Goal: Information Seeking & Learning: Check status

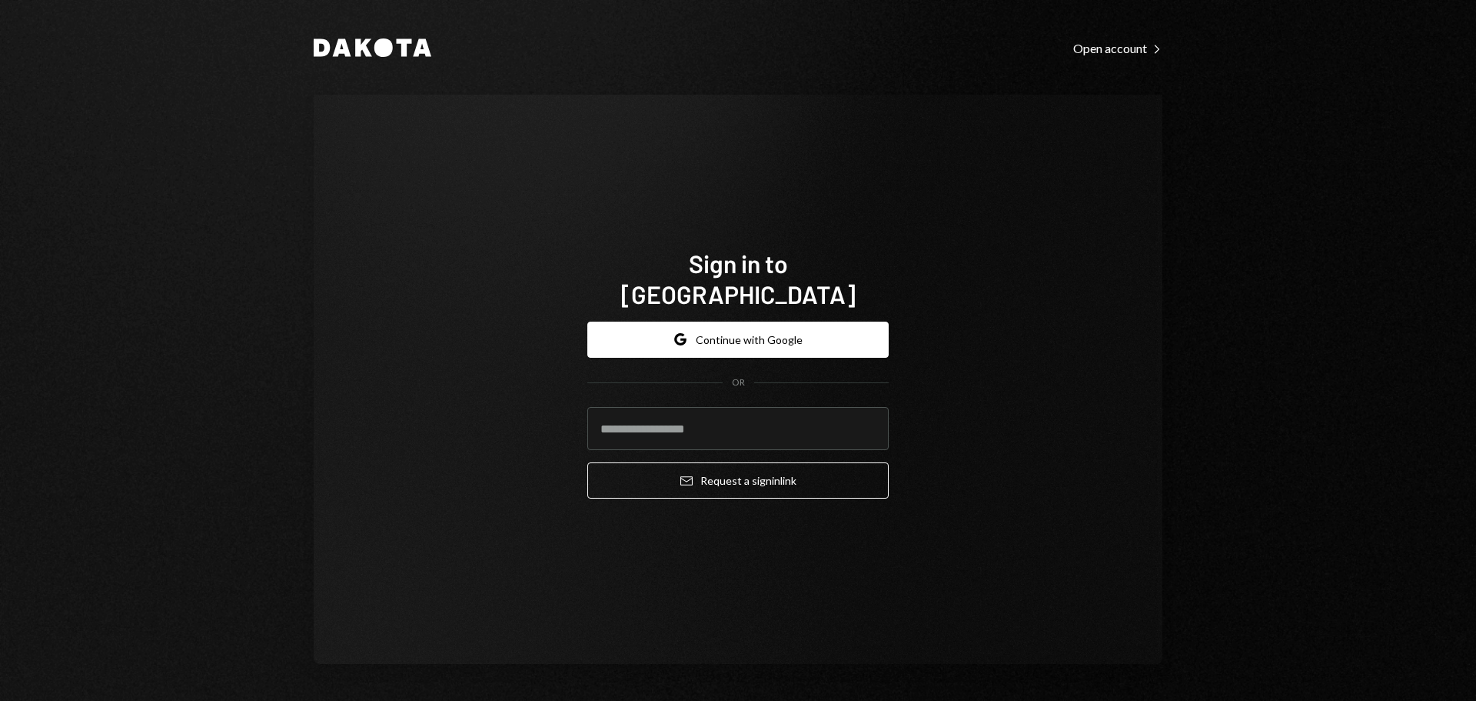
type input "**********"
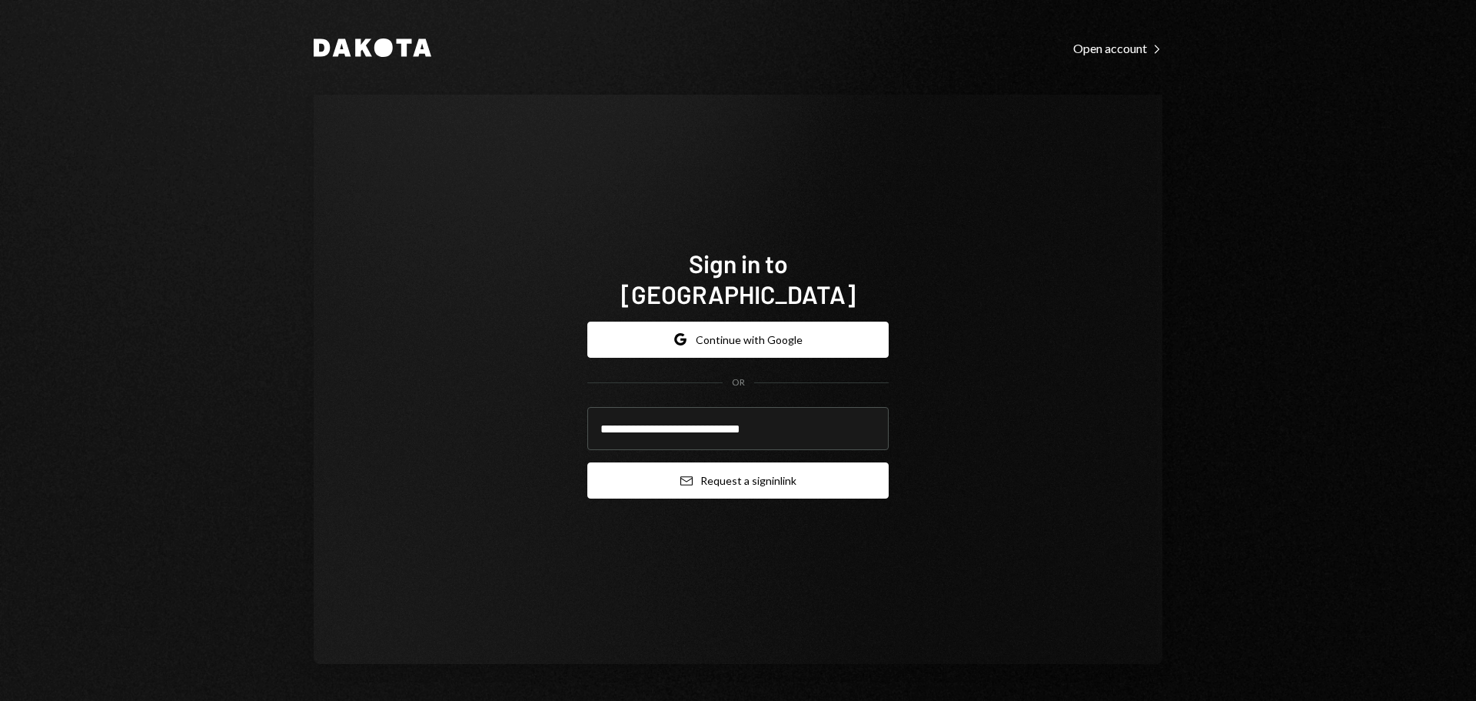
click at [691, 472] on button "Email Request a sign in link" at bounding box center [738, 480] width 301 height 36
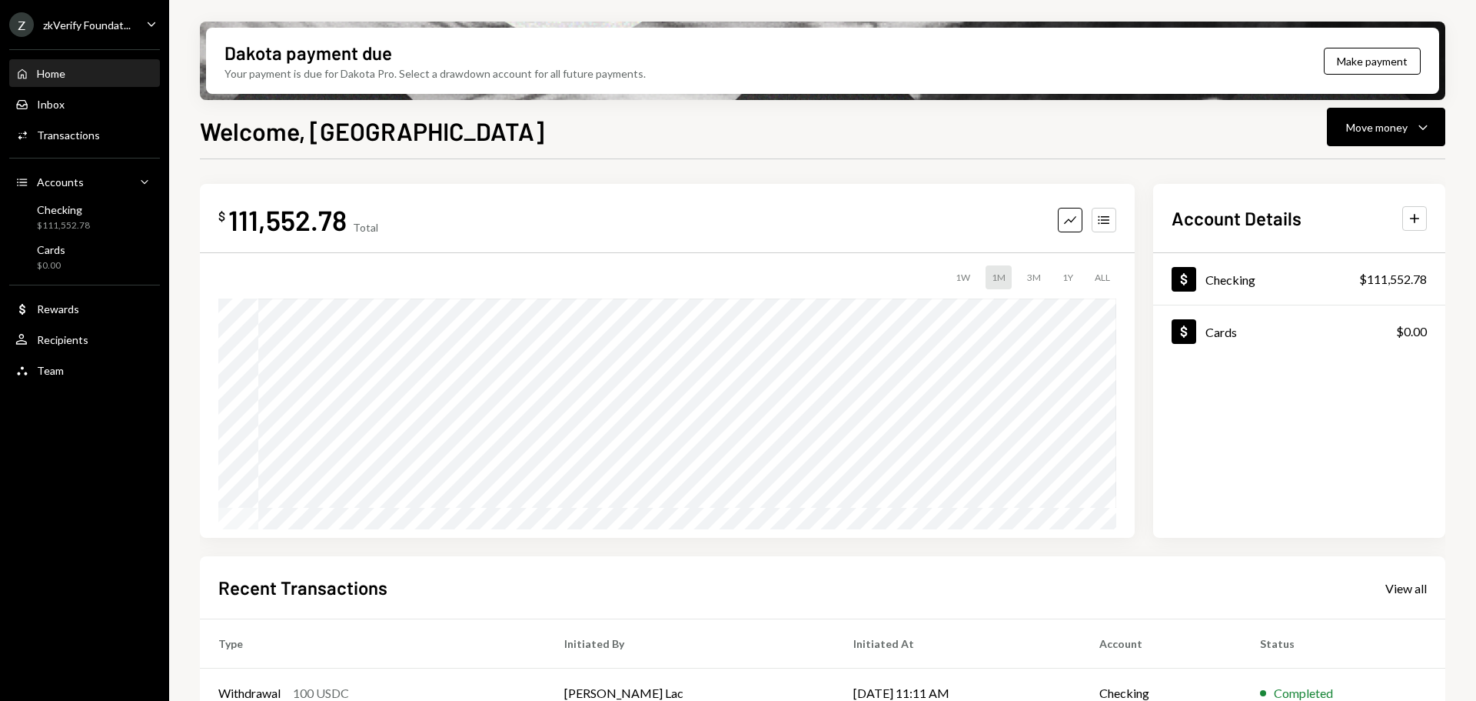
click at [105, 19] on div "zkVerify Foundat..." at bounding box center [87, 24] width 88 height 13
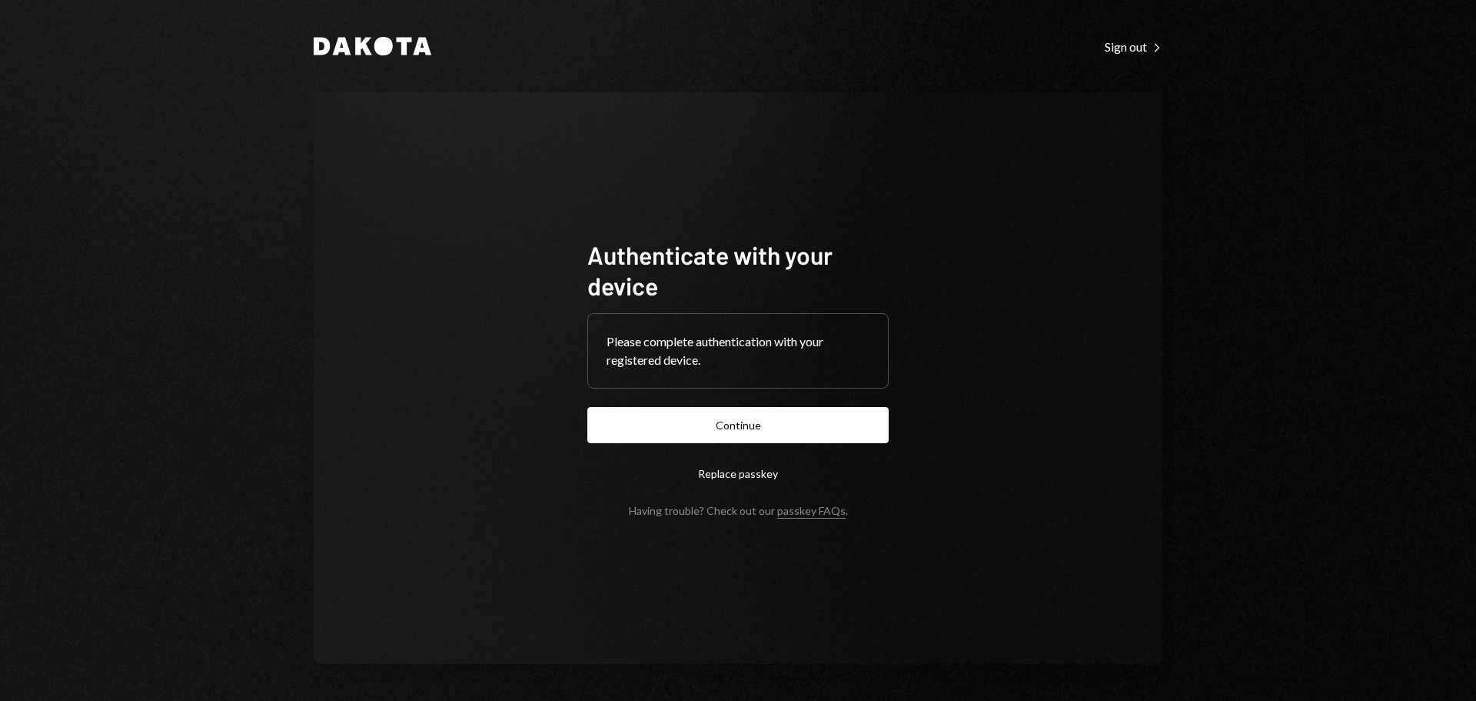
click at [711, 432] on button "Continue" at bounding box center [738, 425] width 301 height 36
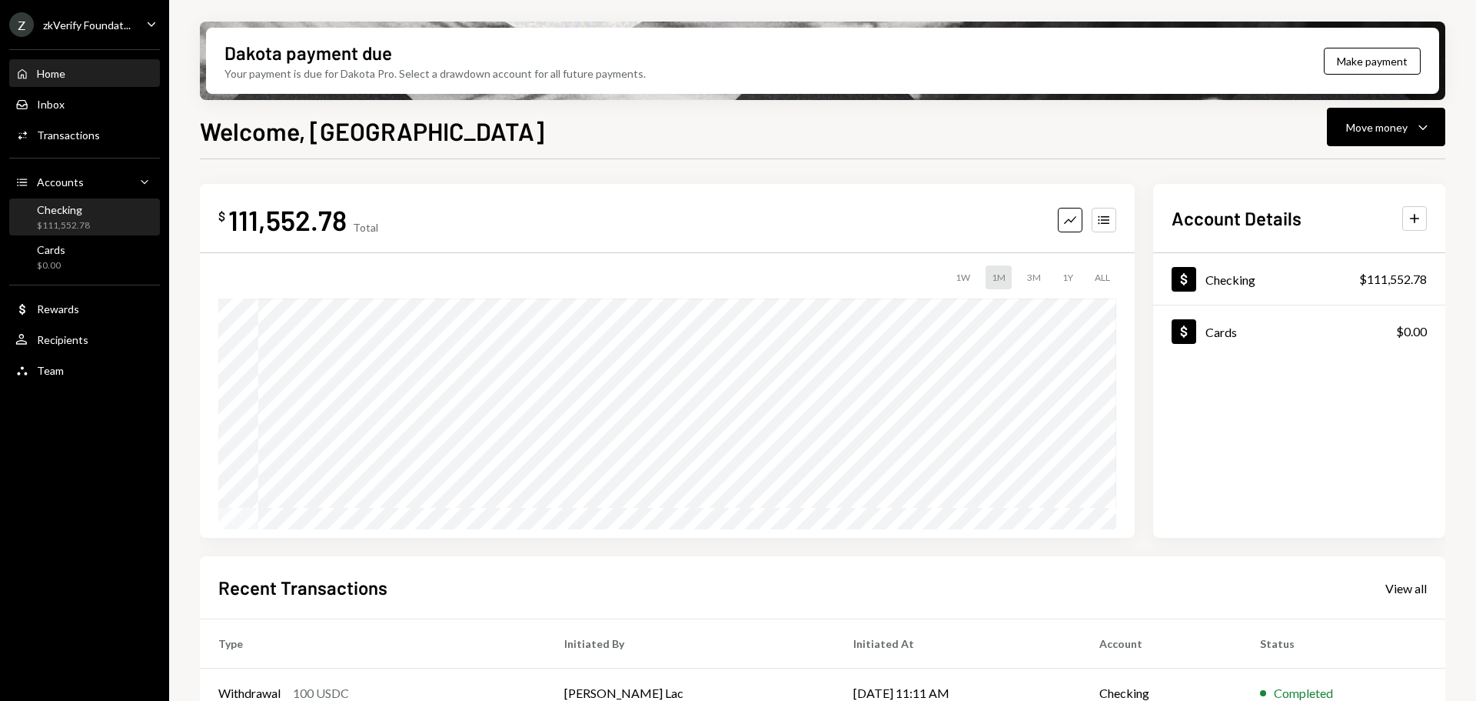
click at [100, 224] on div "Checking $111,552.78" at bounding box center [84, 217] width 138 height 29
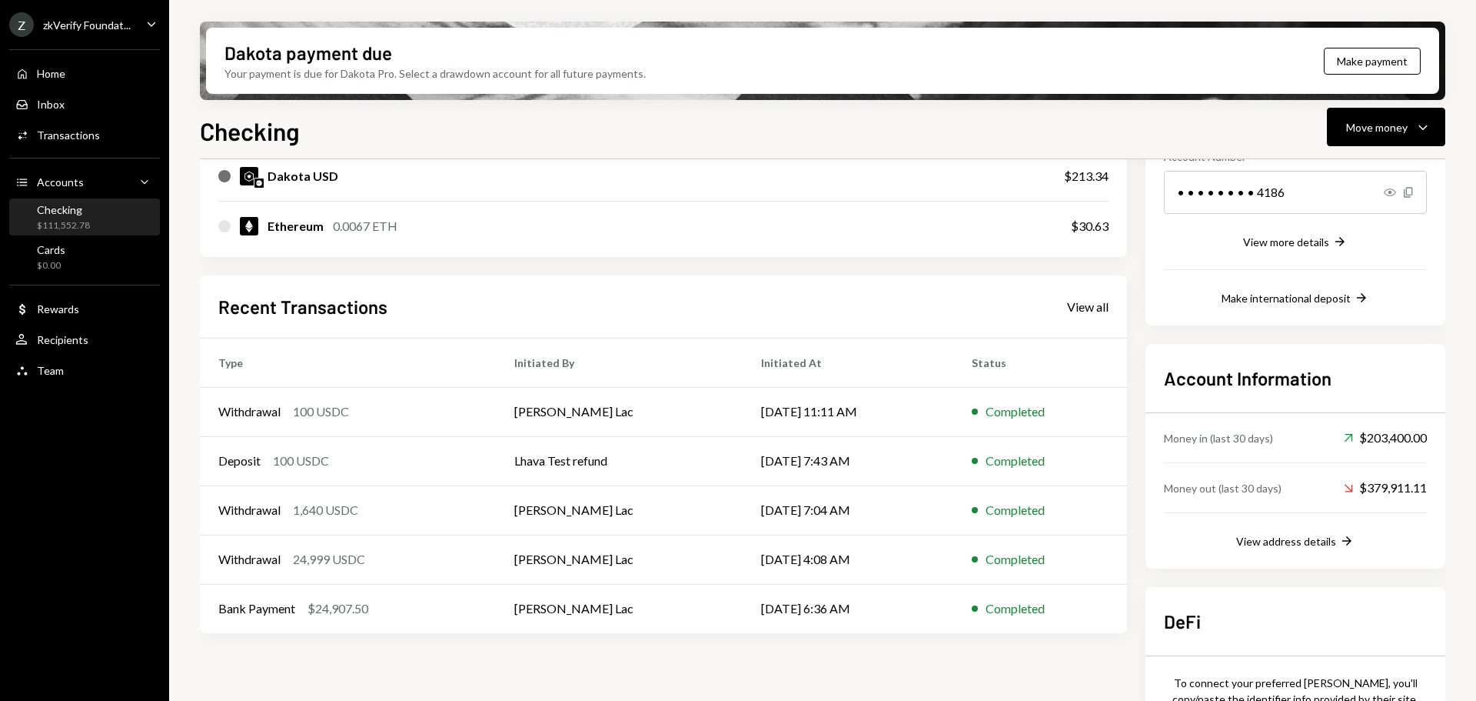
scroll to position [344, 0]
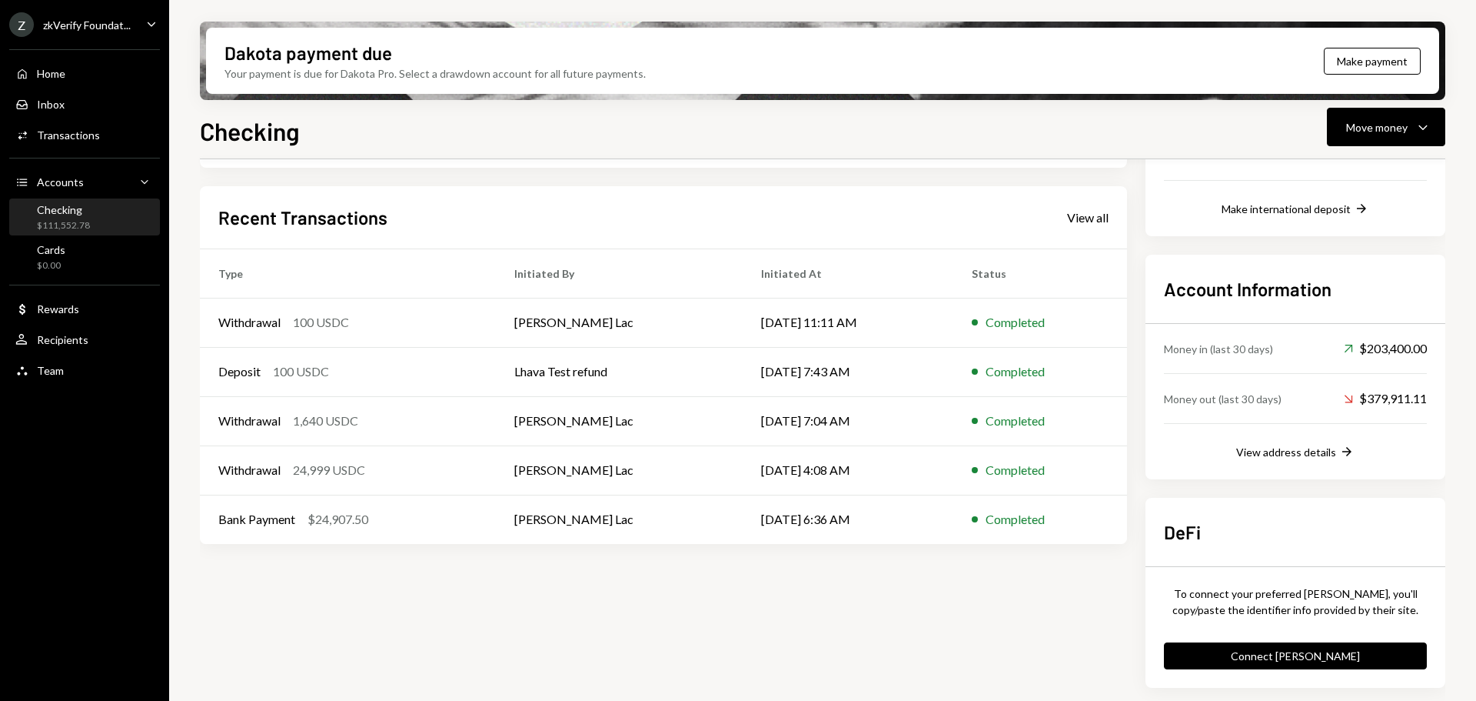
click at [1090, 226] on div "Recent Transactions View all" at bounding box center [663, 217] width 891 height 25
click at [1090, 219] on div "View all" at bounding box center [1088, 217] width 42 height 15
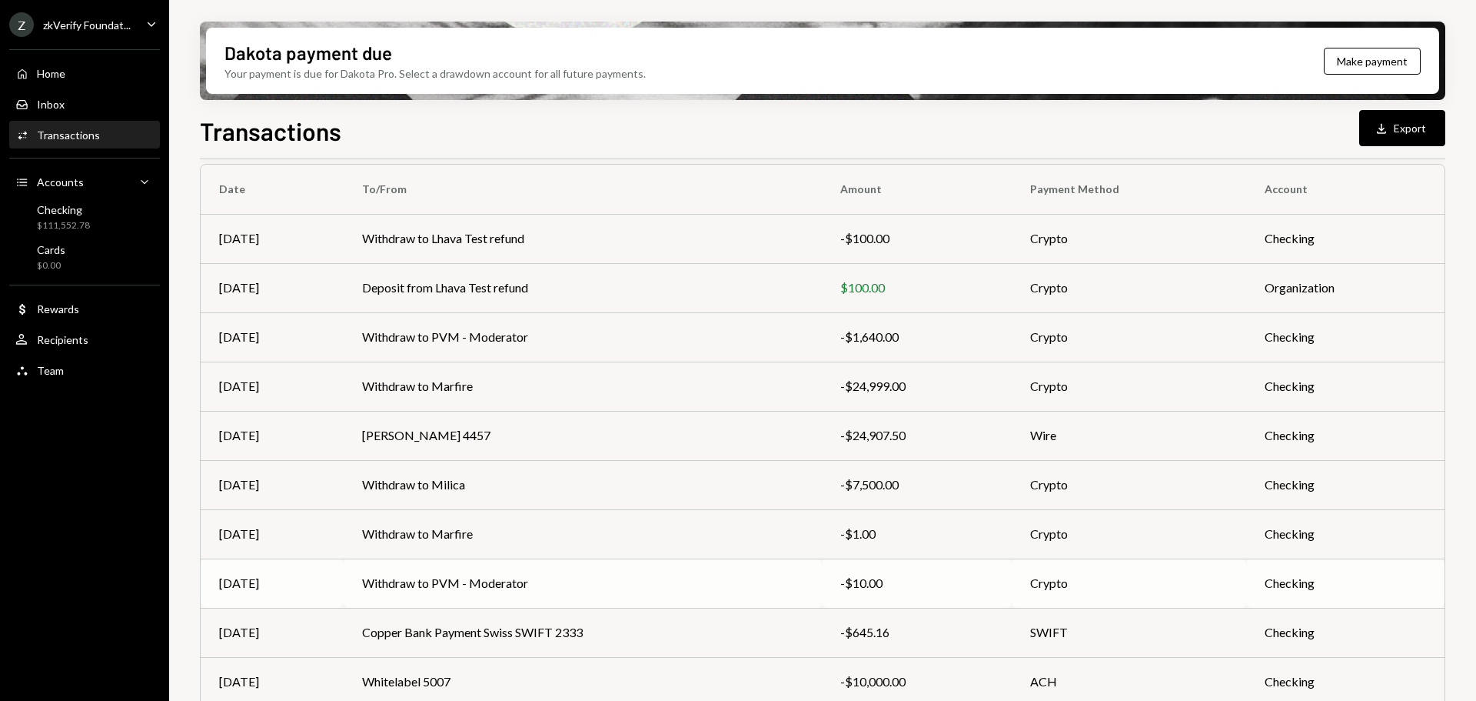
scroll to position [175, 0]
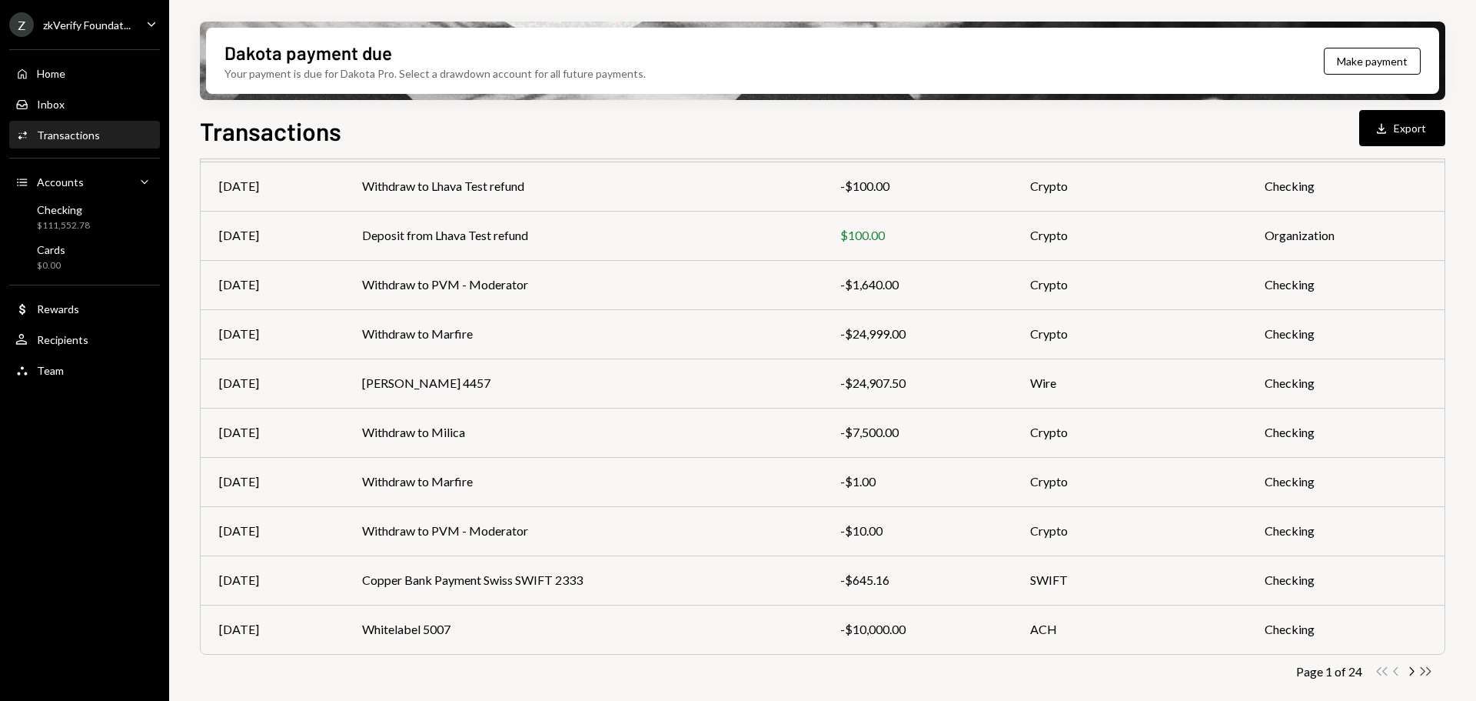
click at [1431, 674] on icon "Double Arrow Right" at bounding box center [1426, 671] width 15 height 15
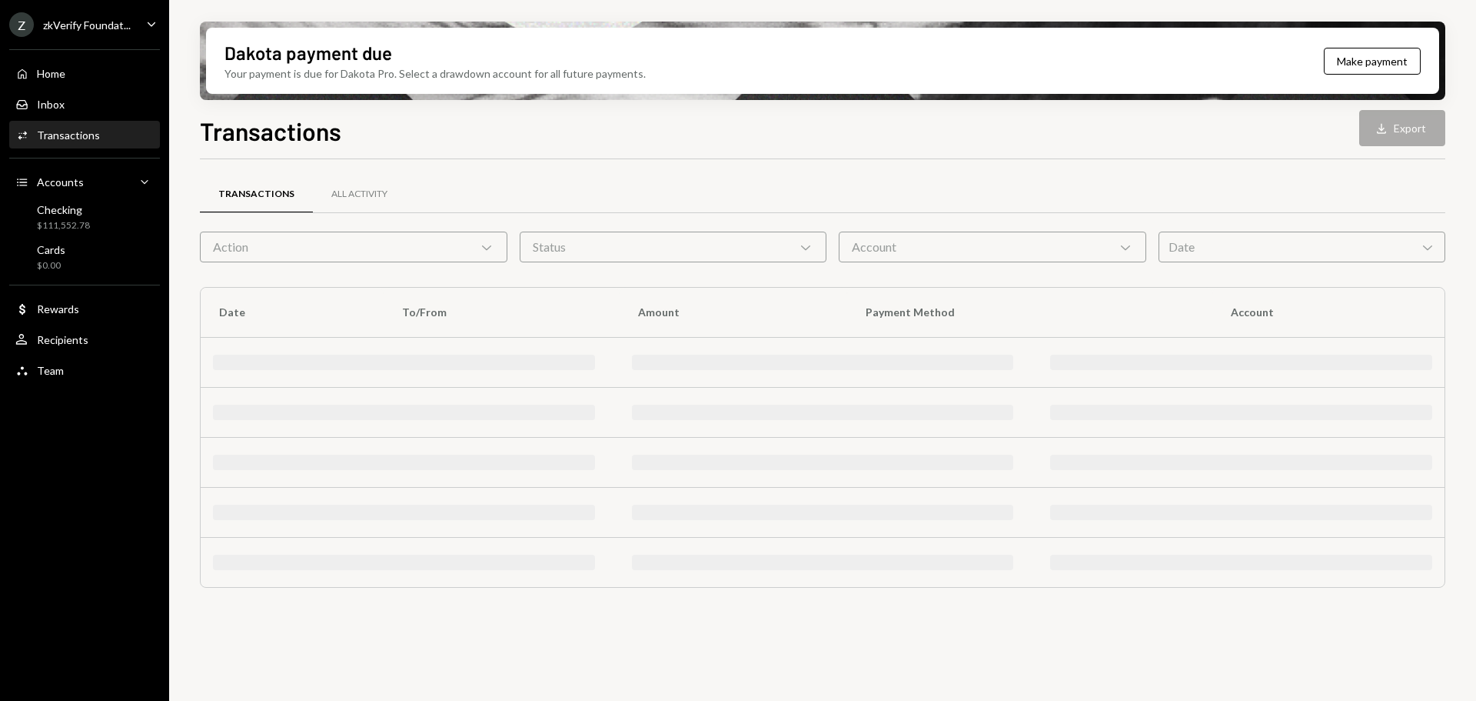
scroll to position [0, 0]
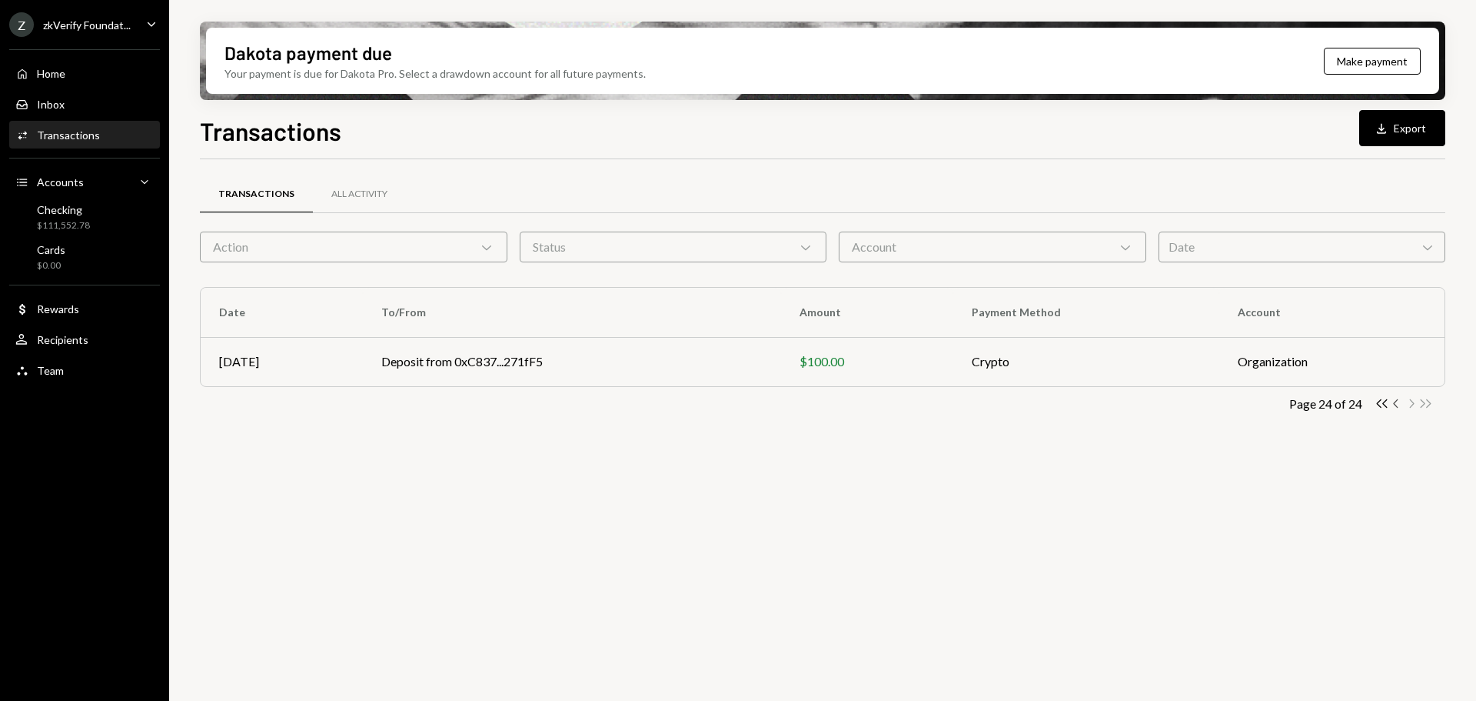
click at [1394, 405] on icon "Chevron Left" at bounding box center [1397, 403] width 15 height 15
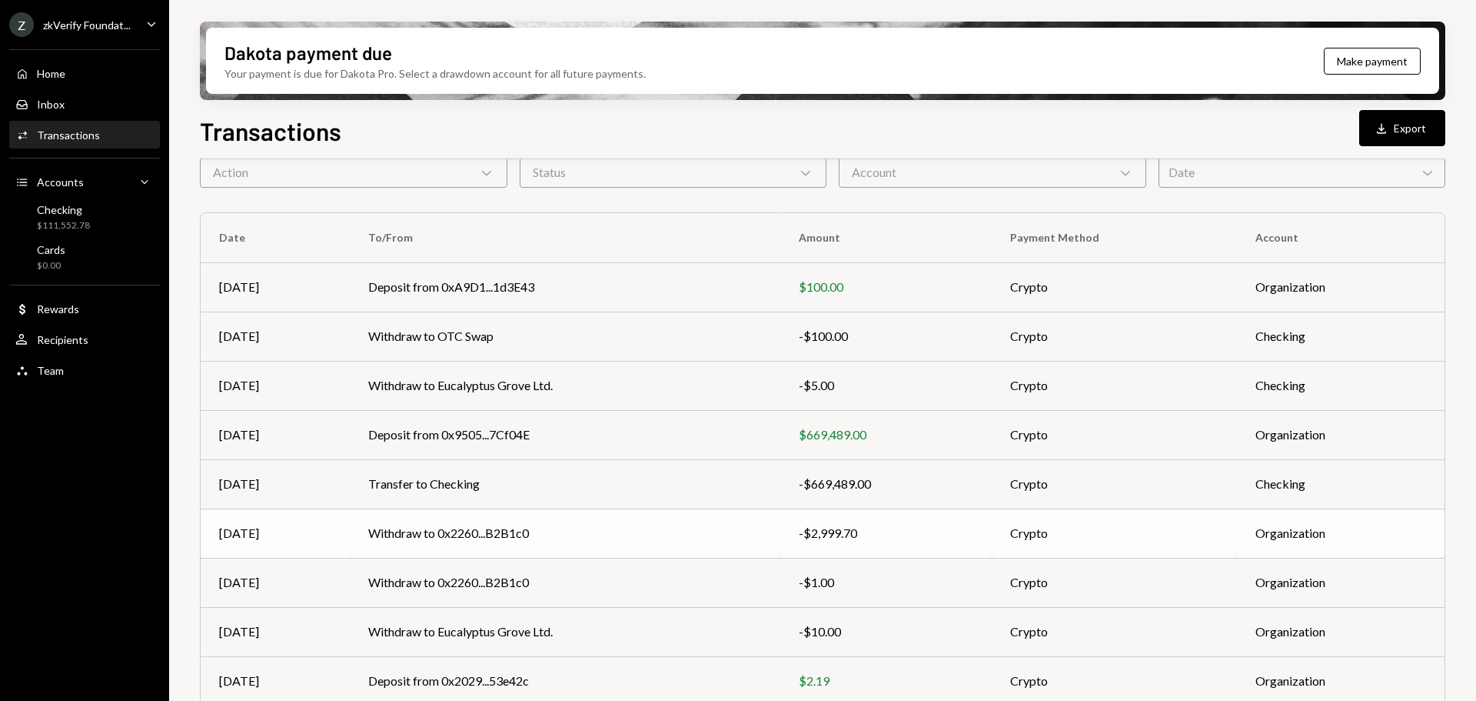
scroll to position [175, 0]
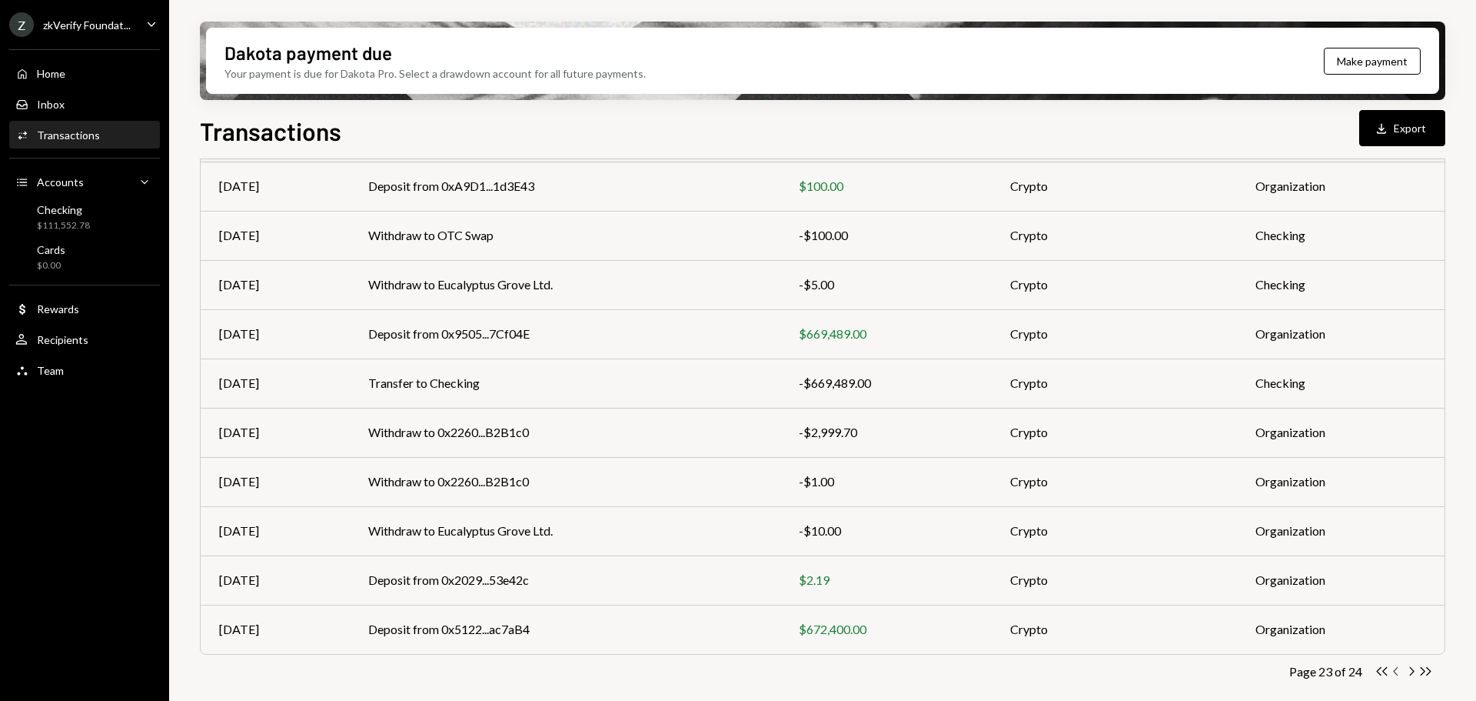
click at [1400, 669] on icon "Chevron Left" at bounding box center [1397, 671] width 15 height 15
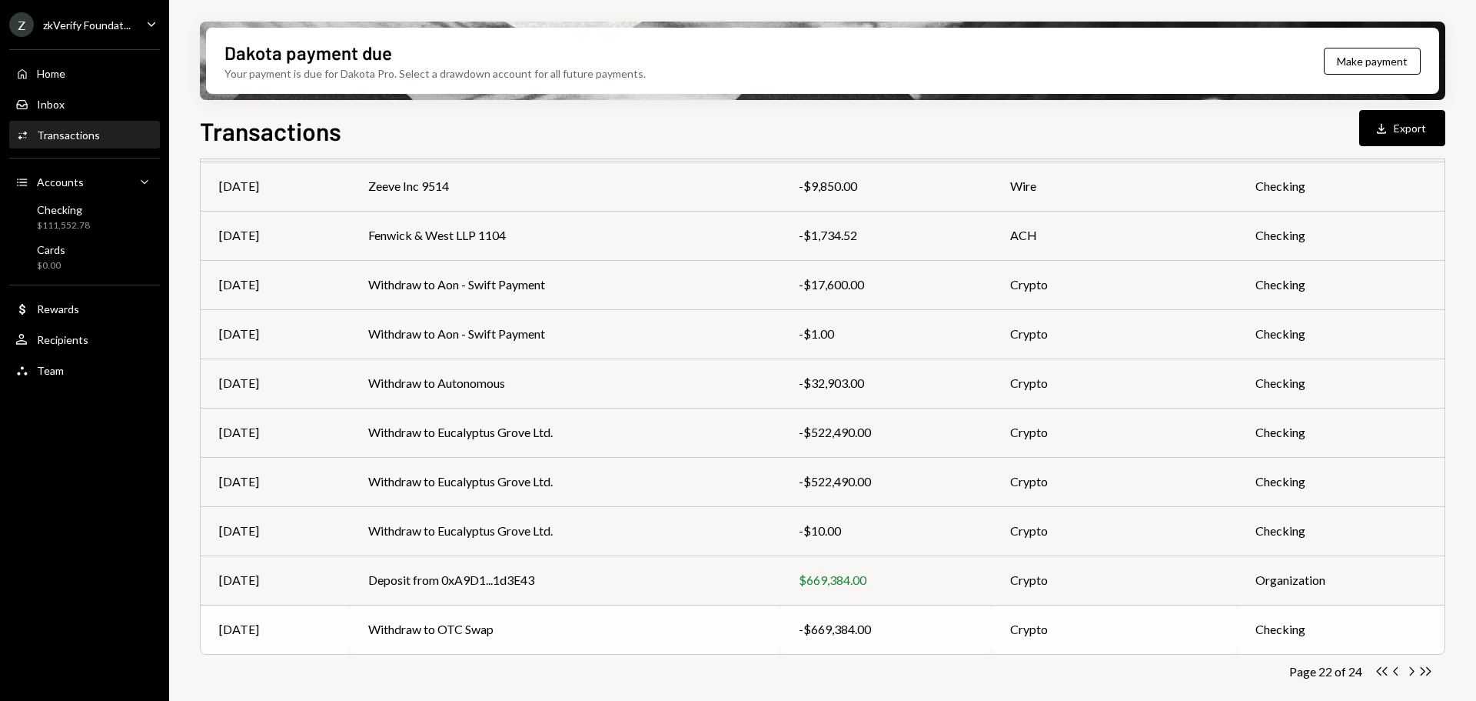
click at [499, 631] on td "Withdraw to OTC Swap" at bounding box center [565, 628] width 430 height 49
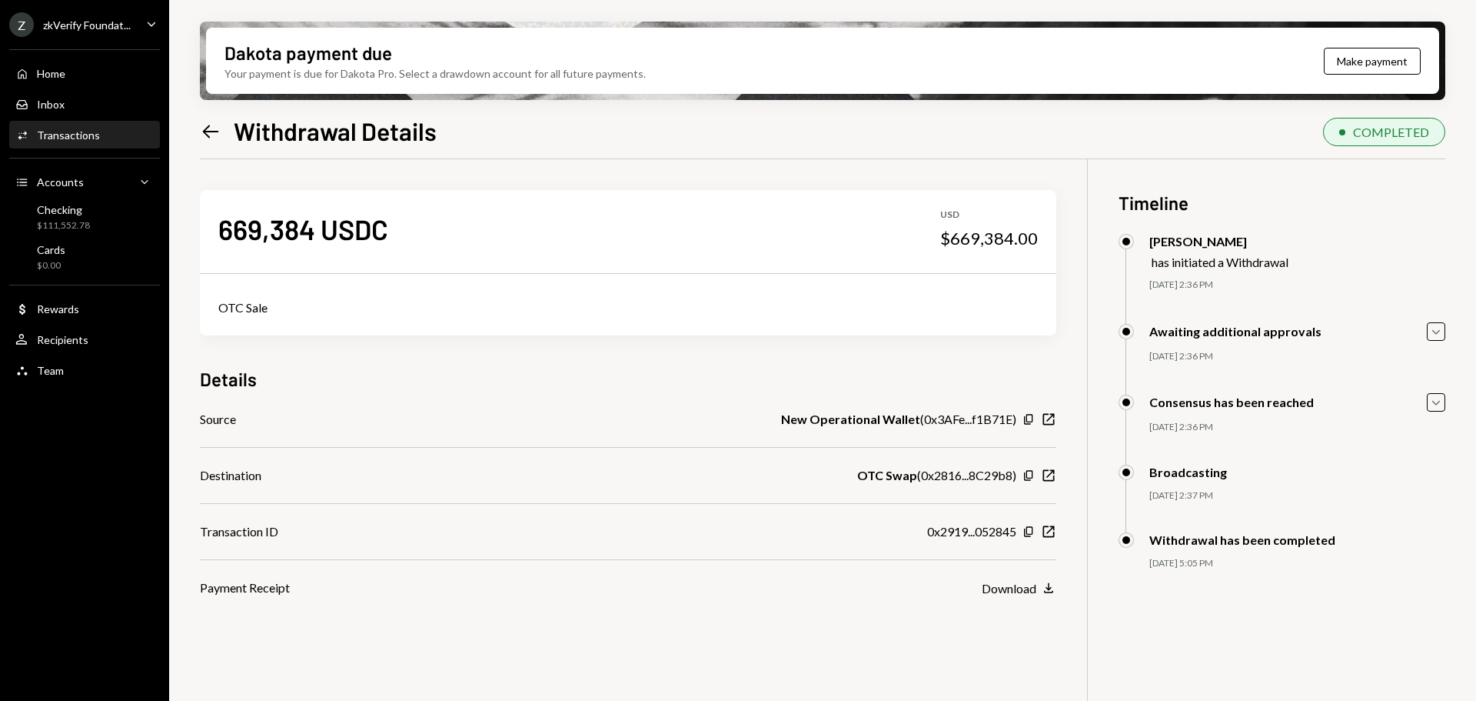
click at [208, 127] on icon at bounding box center [211, 131] width 16 height 13
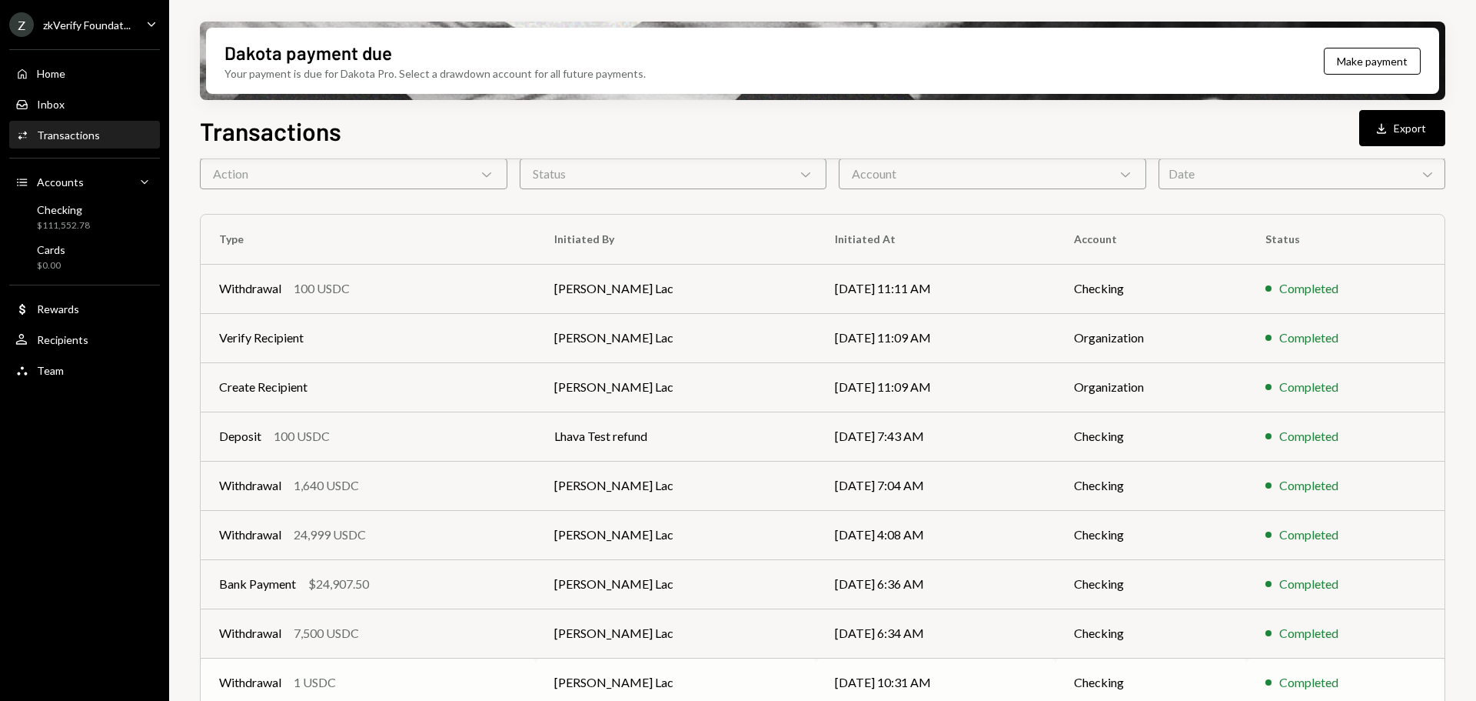
scroll to position [175, 0]
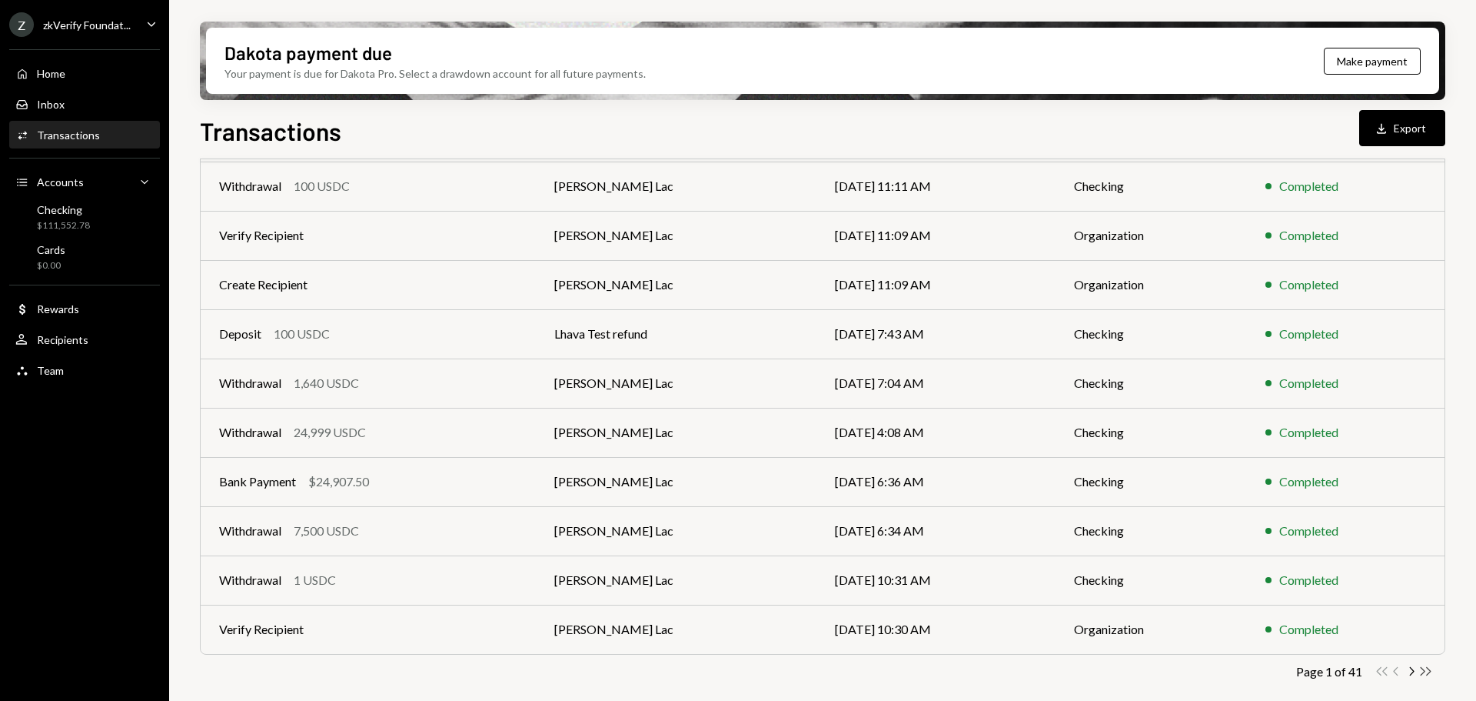
click at [1425, 671] on icon "button" at bounding box center [1426, 671] width 11 height 8
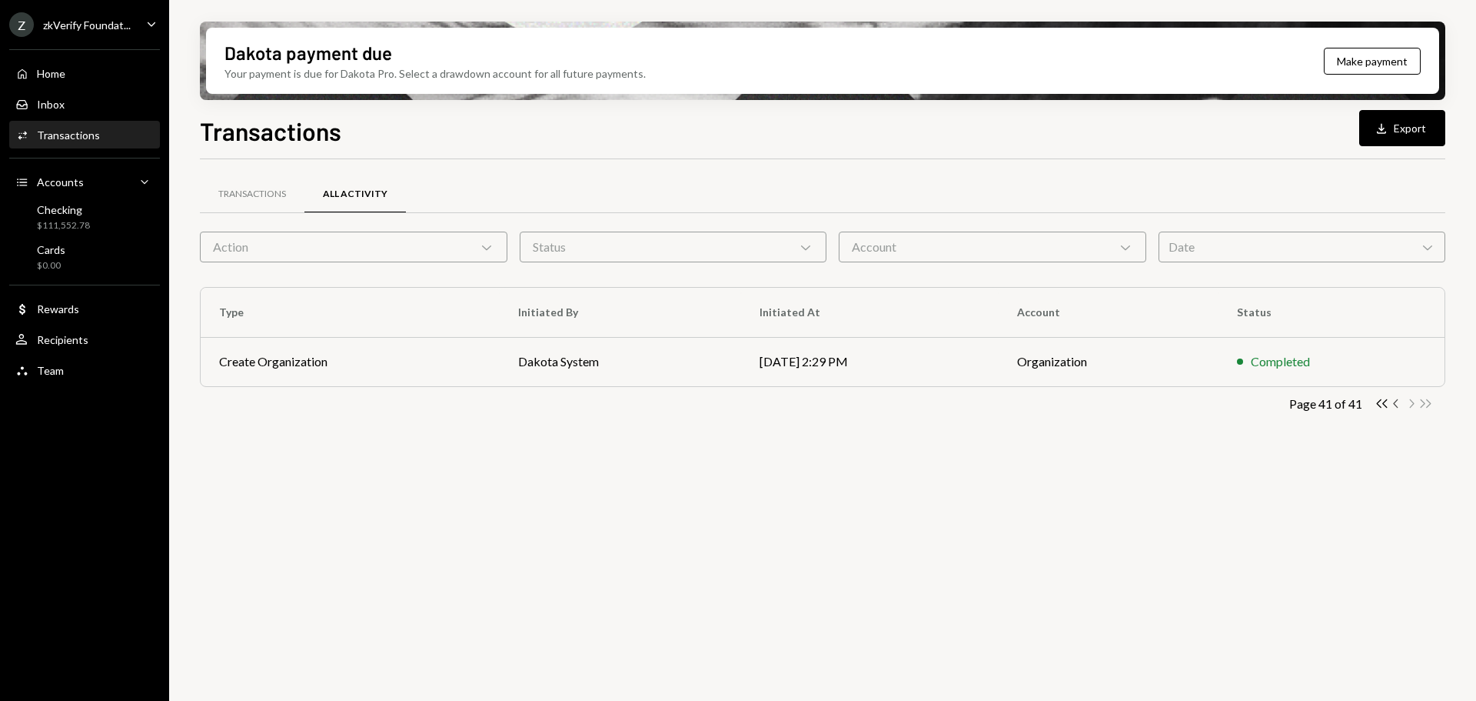
click at [1395, 405] on icon "Chevron Left" at bounding box center [1397, 403] width 15 height 15
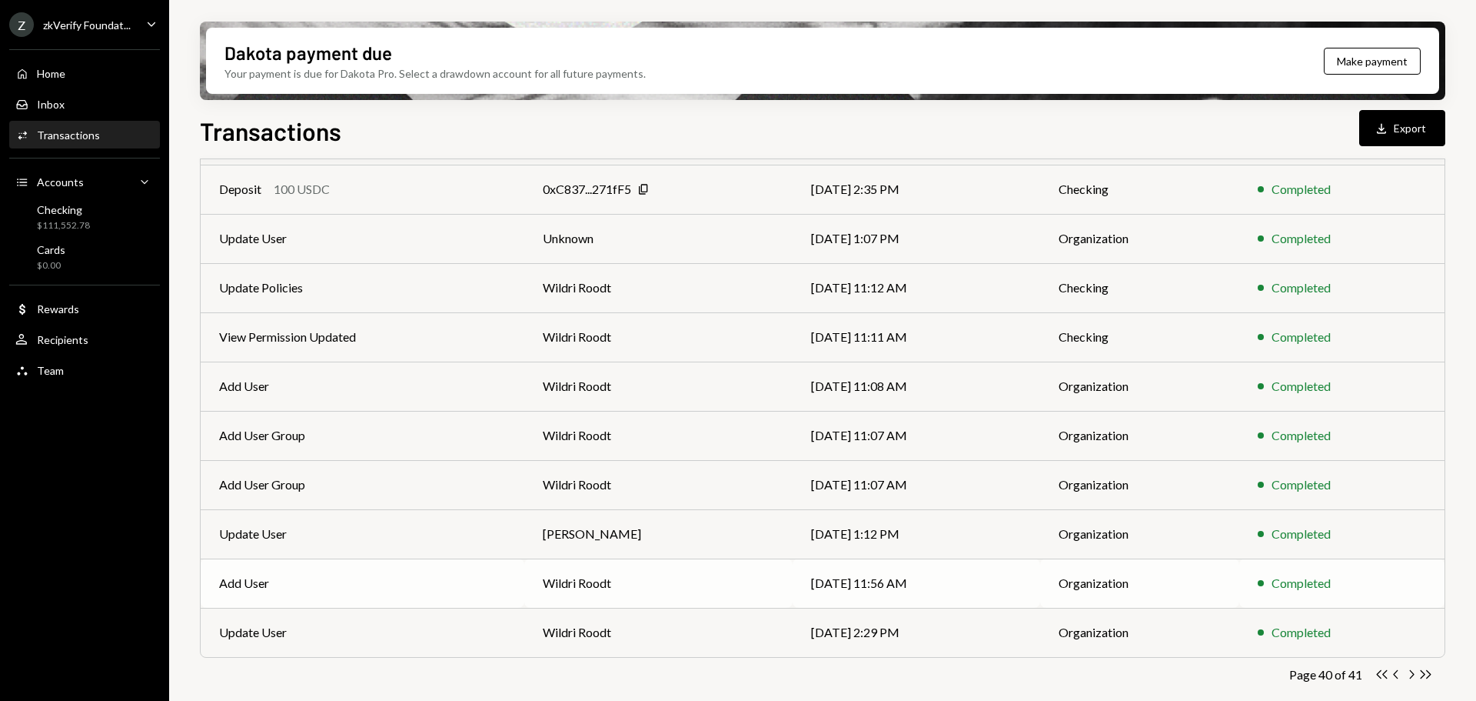
scroll to position [175, 0]
click at [1397, 674] on icon "button" at bounding box center [1395, 671] width 5 height 8
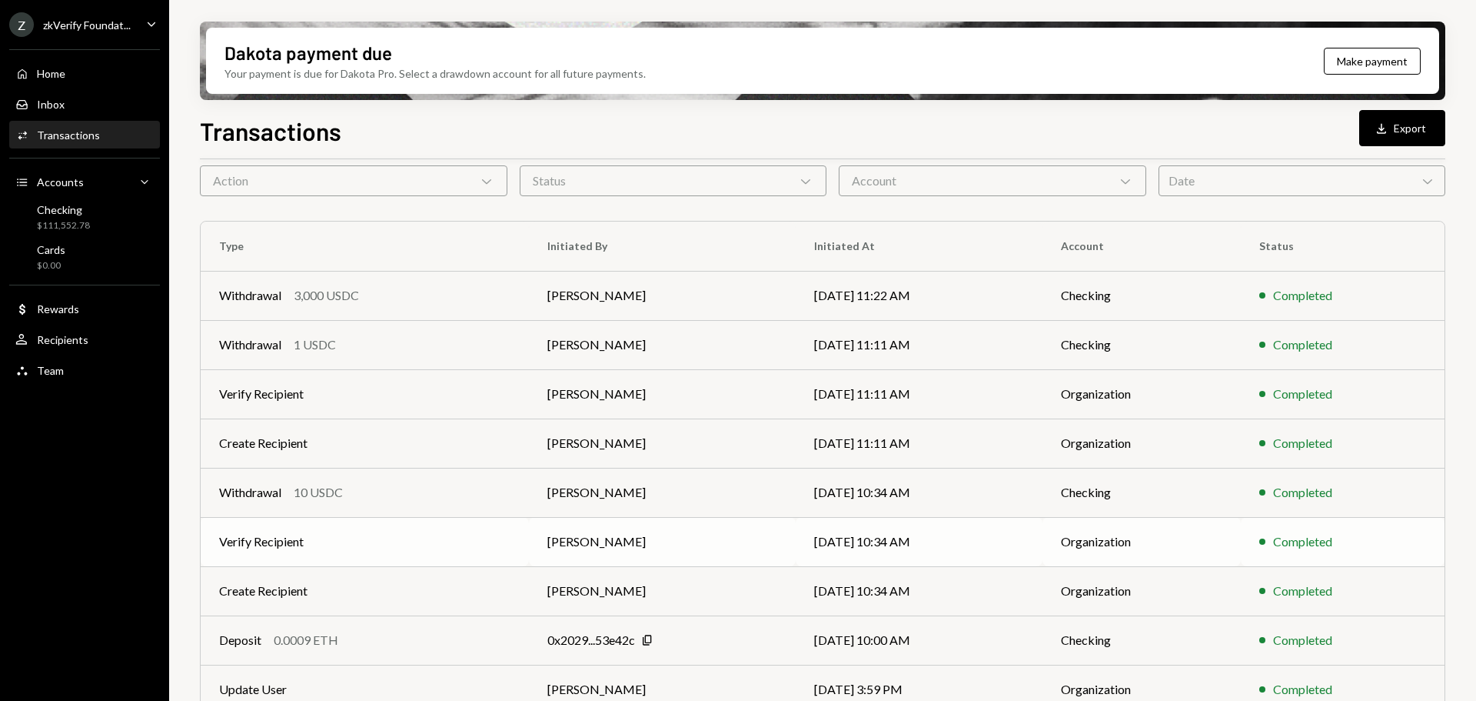
scroll to position [0, 0]
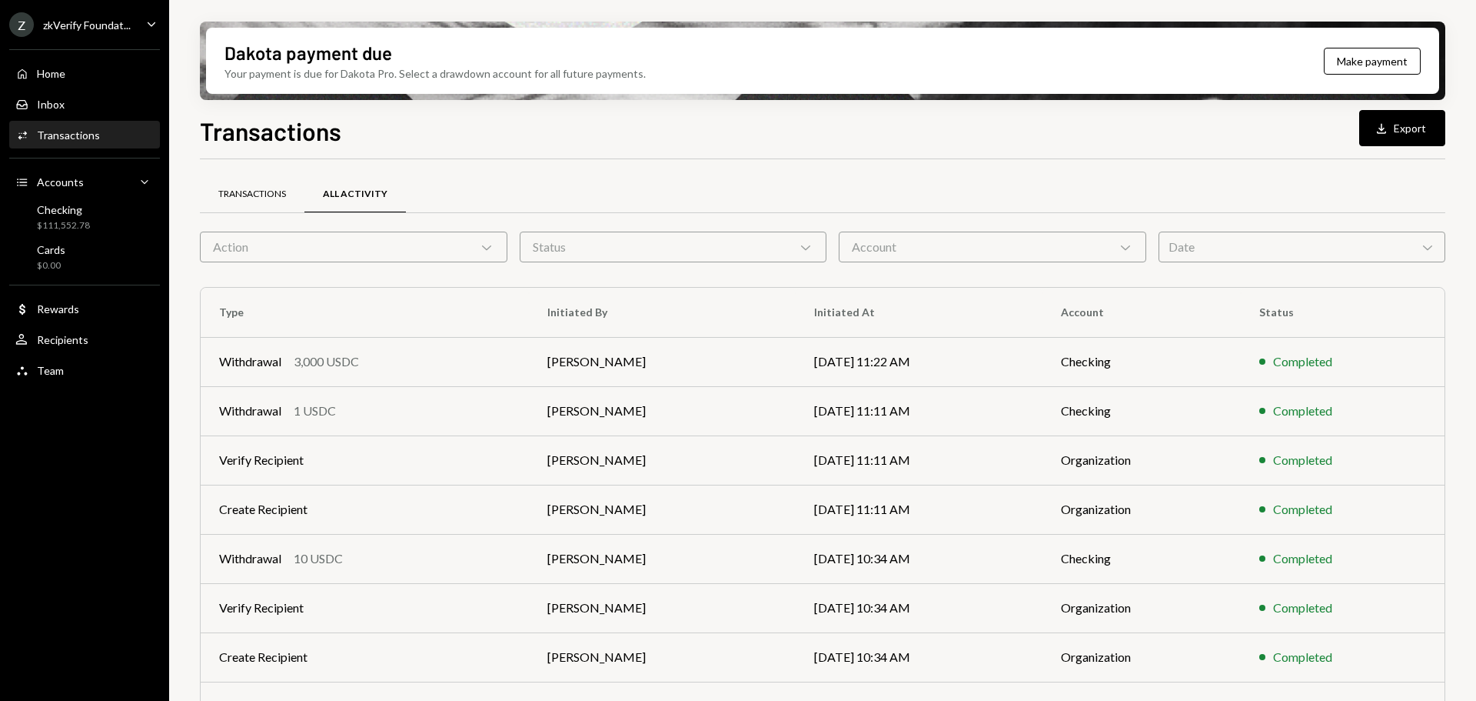
click at [266, 189] on div "Transactions" at bounding box center [252, 194] width 68 height 13
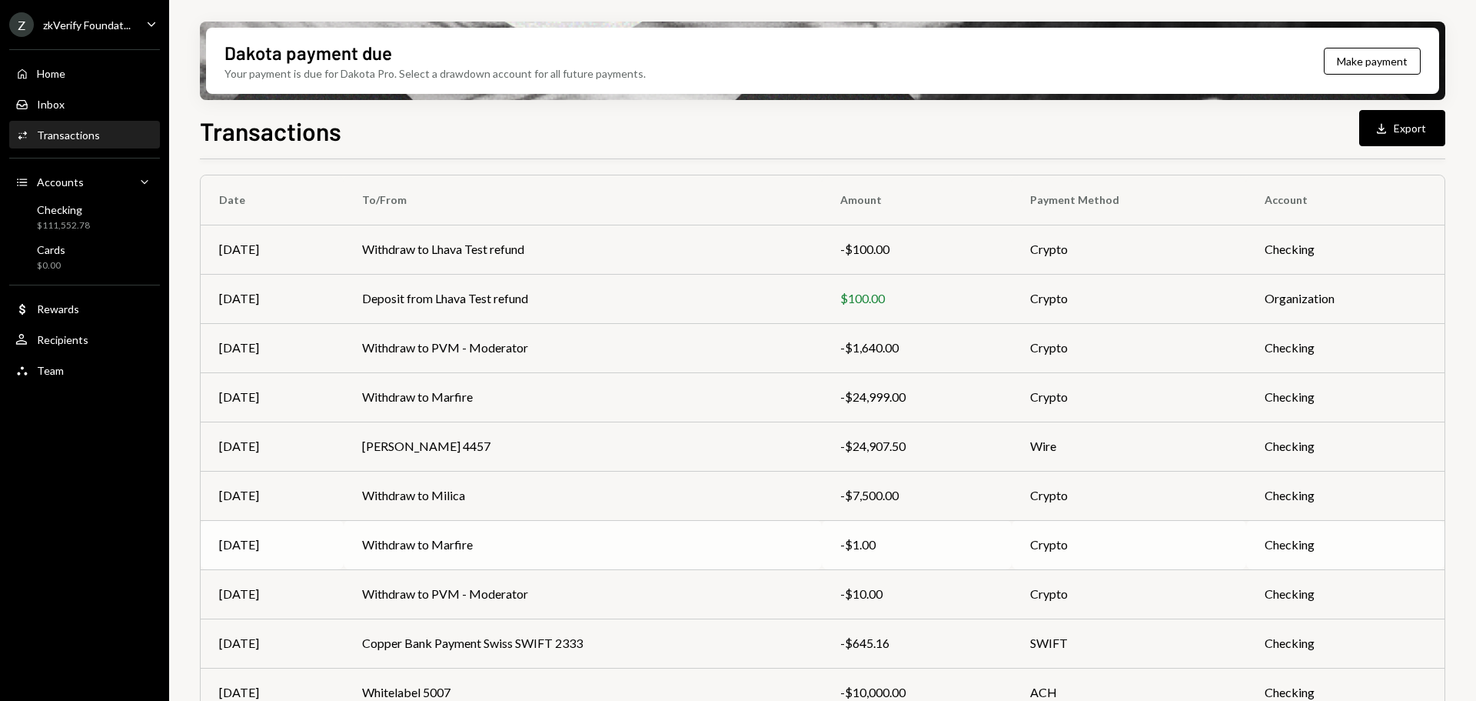
scroll to position [175, 0]
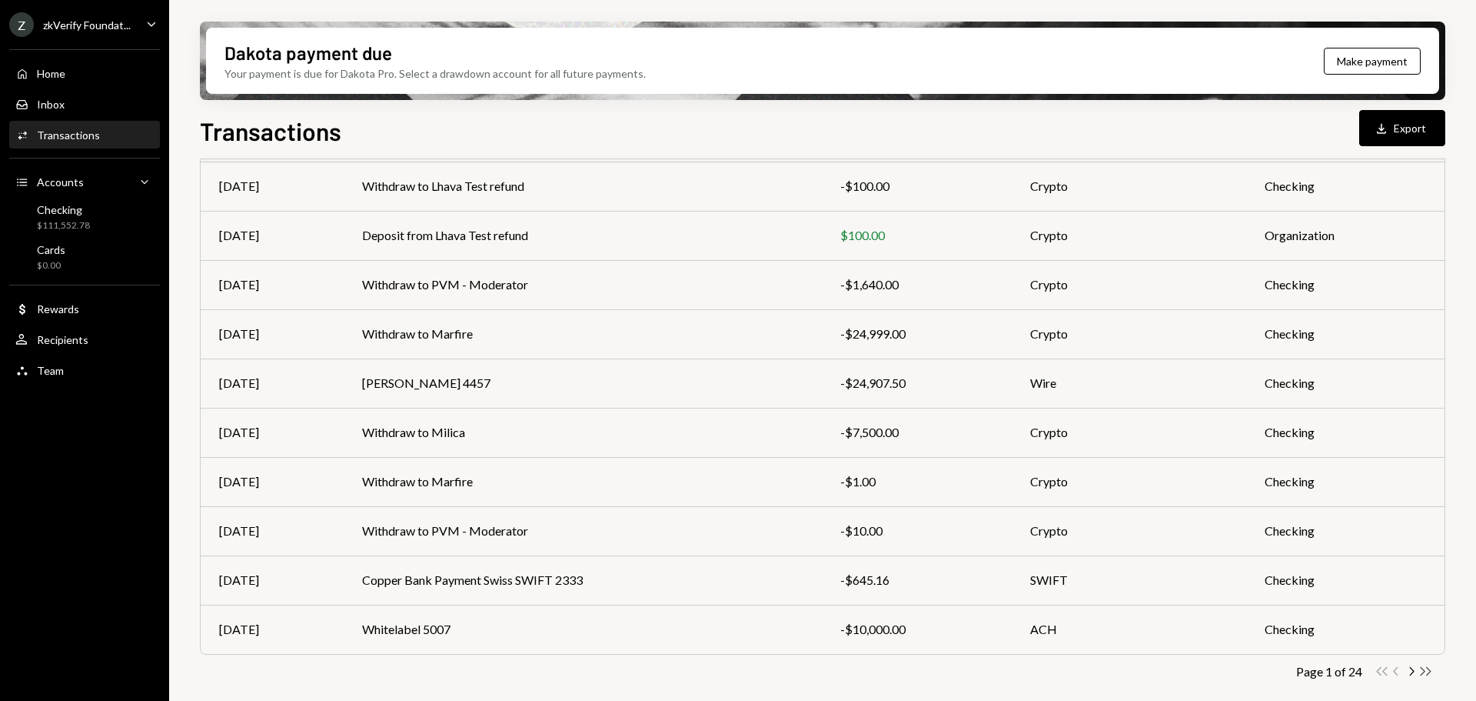
click at [1424, 673] on icon "Double Arrow Right" at bounding box center [1426, 671] width 15 height 15
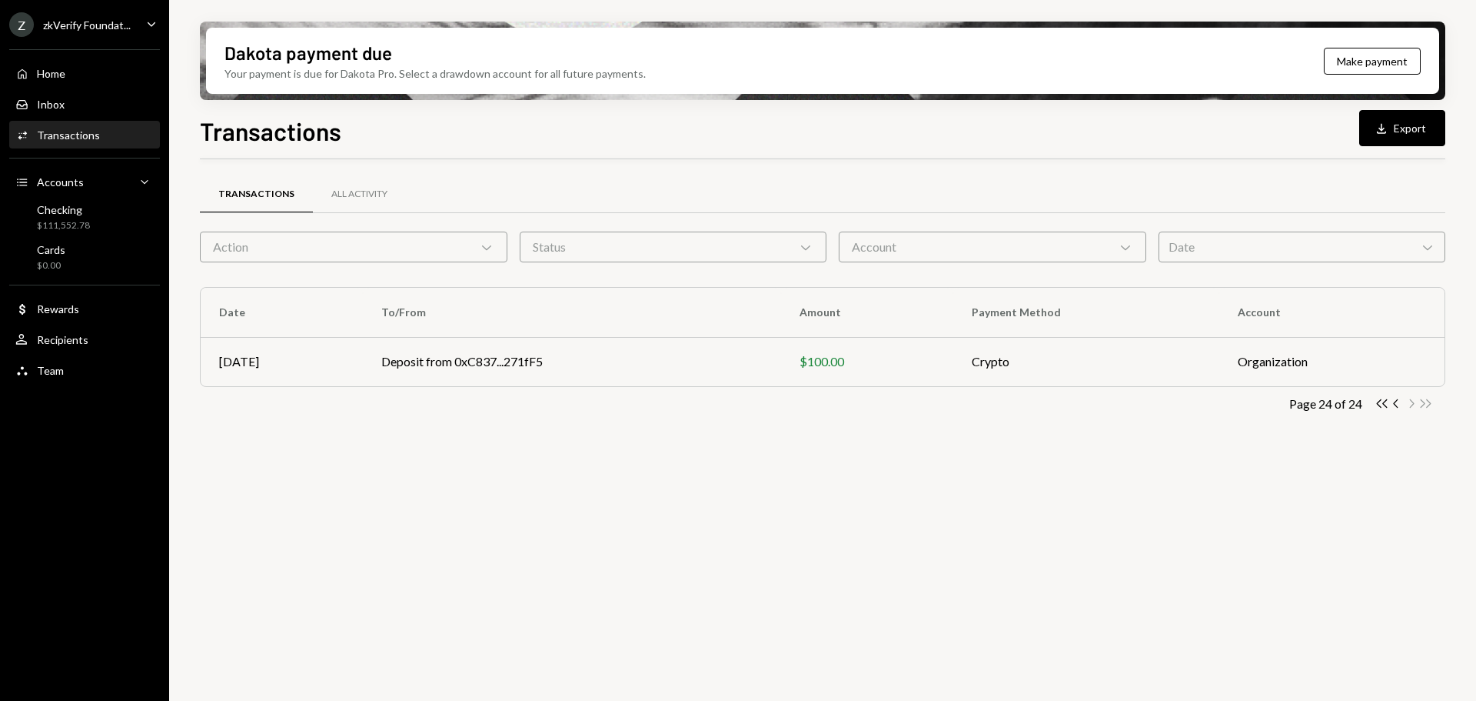
scroll to position [0, 0]
click at [1396, 408] on icon "Chevron Left" at bounding box center [1397, 403] width 15 height 15
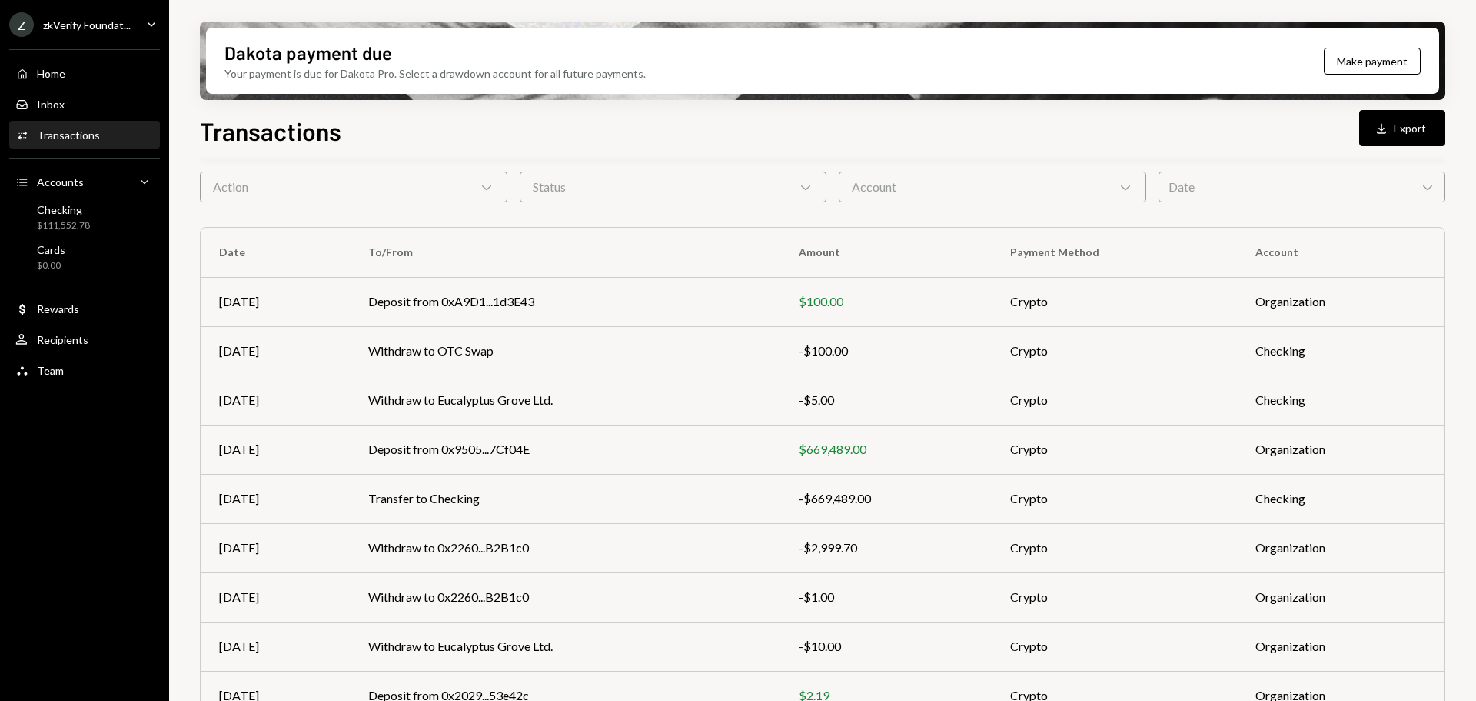
scroll to position [175, 0]
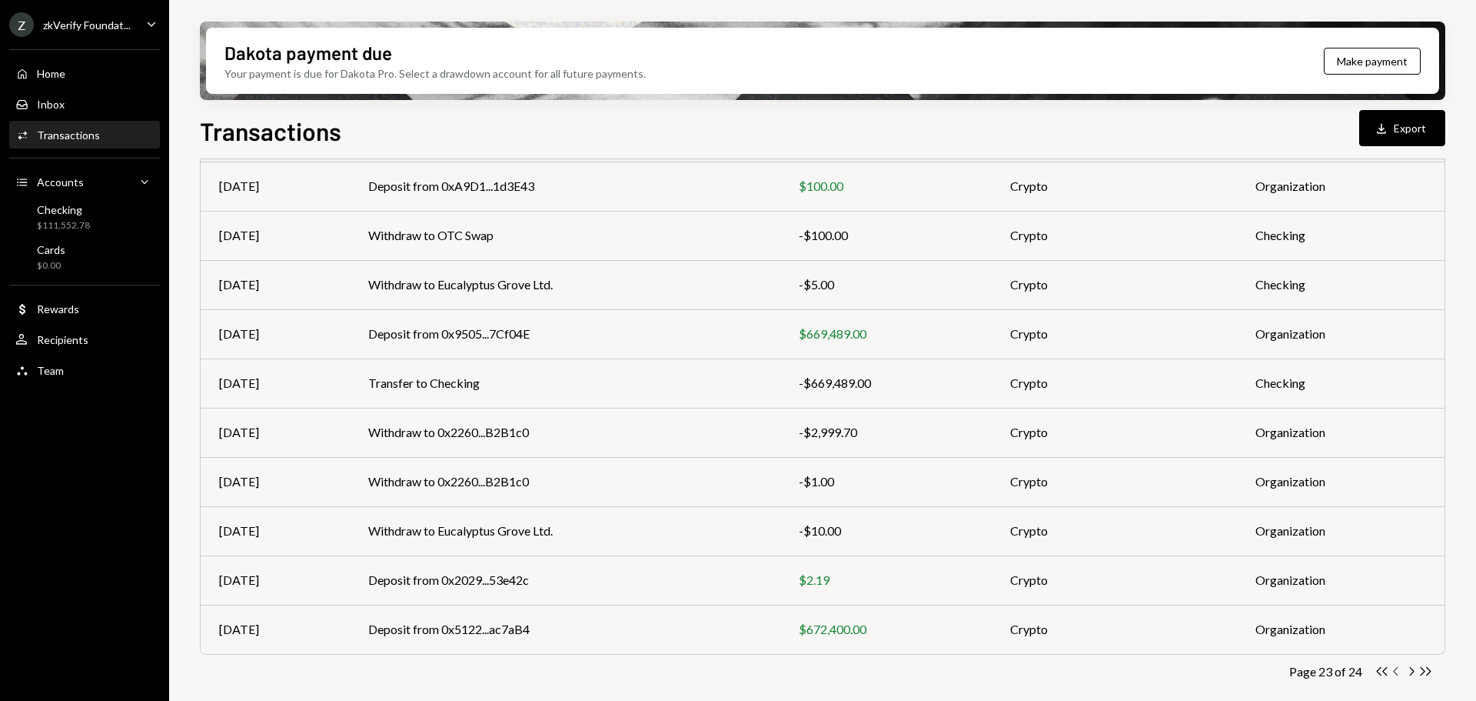
click at [1396, 671] on icon "Chevron Left" at bounding box center [1397, 671] width 15 height 15
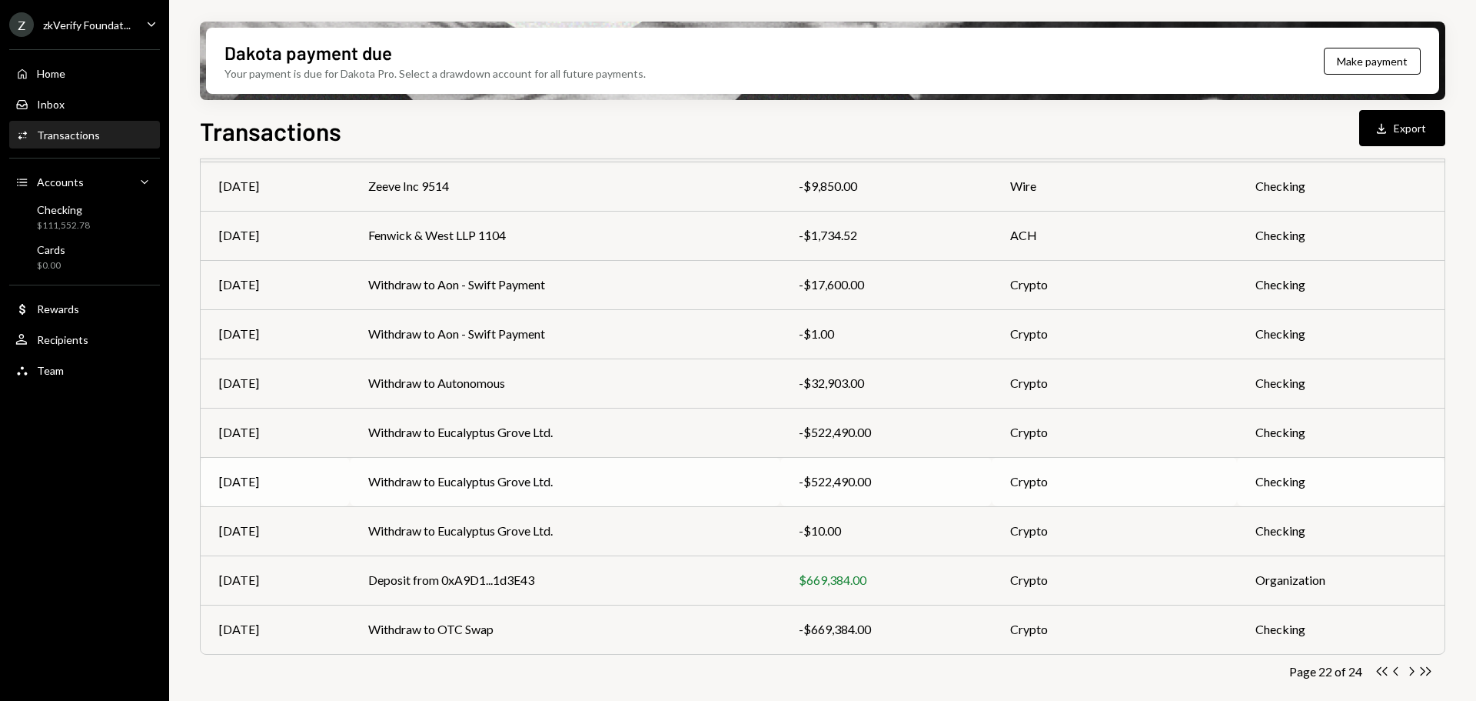
click at [648, 492] on td "Withdraw to Eucalyptus Grove Ltd." at bounding box center [565, 481] width 430 height 49
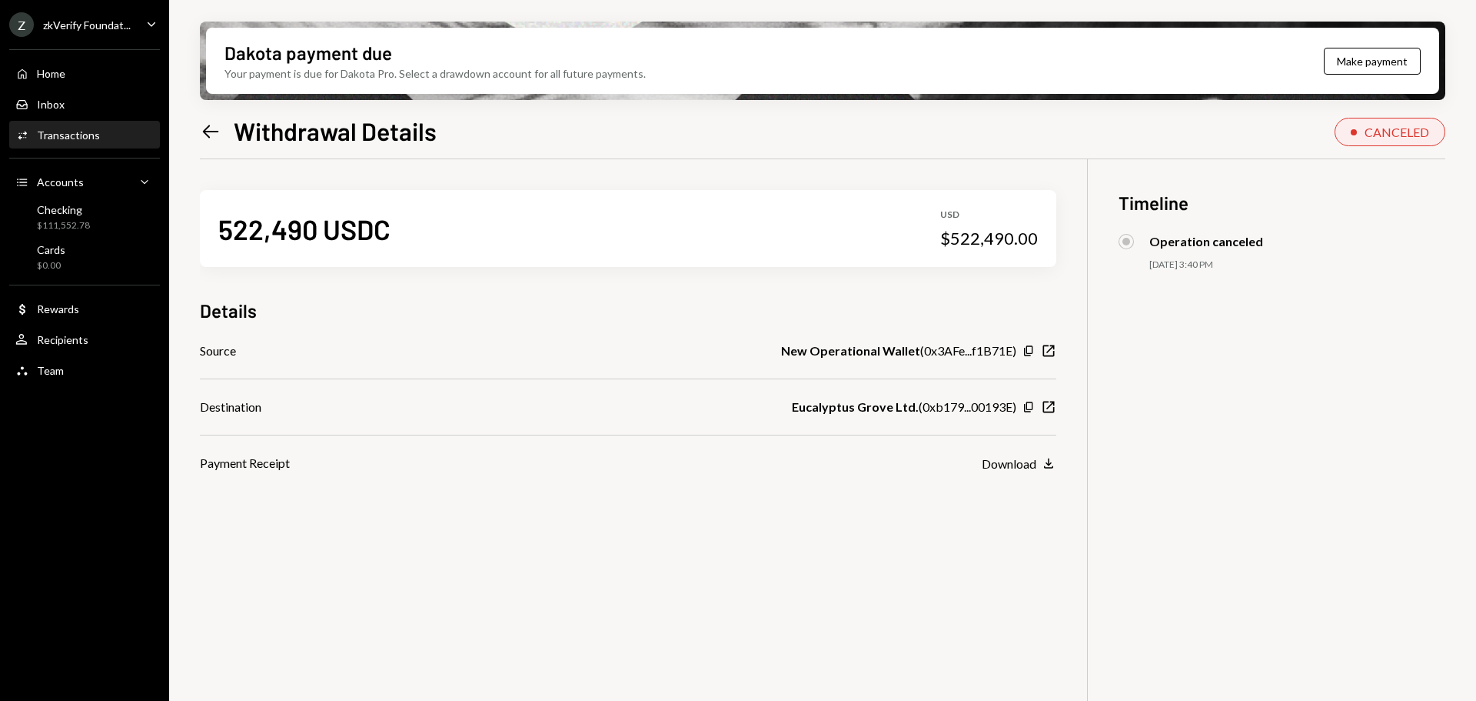
click at [208, 131] on icon at bounding box center [211, 131] width 16 height 13
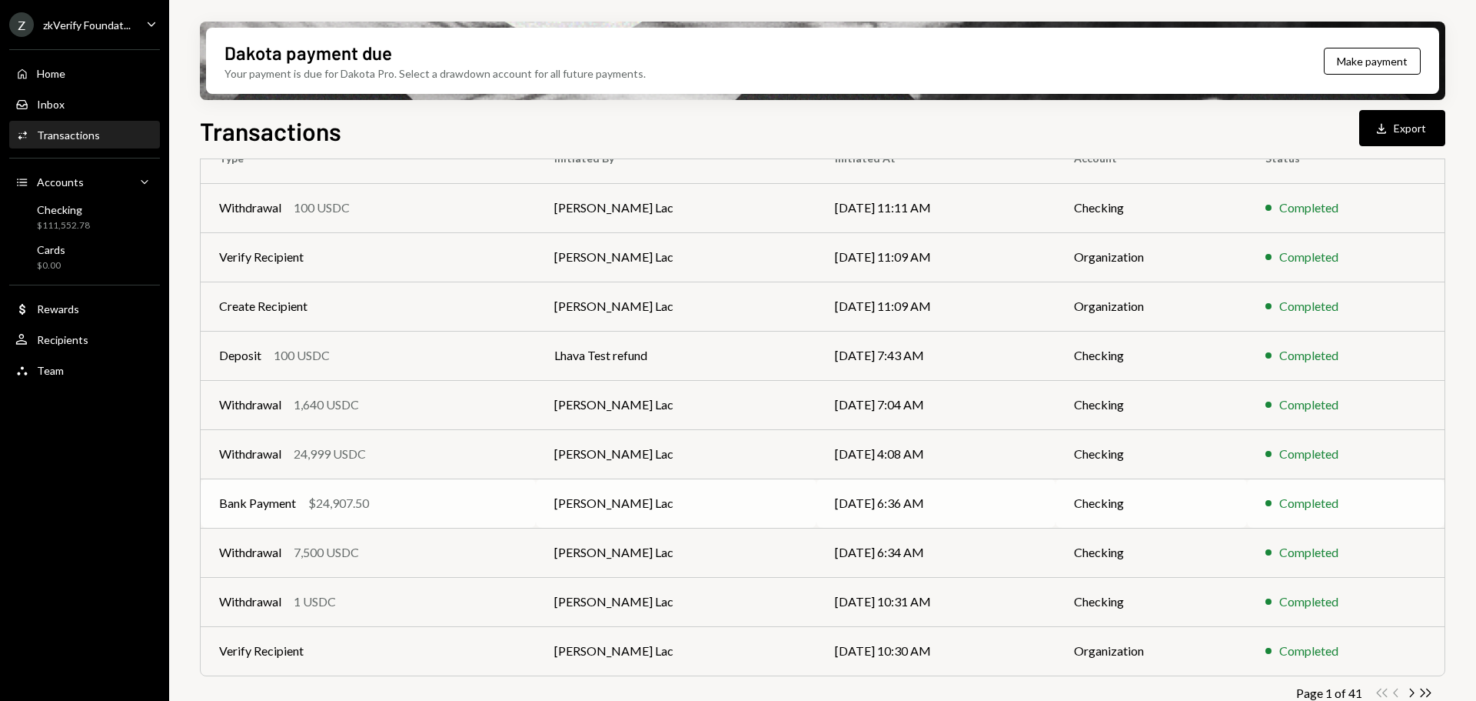
scroll to position [175, 0]
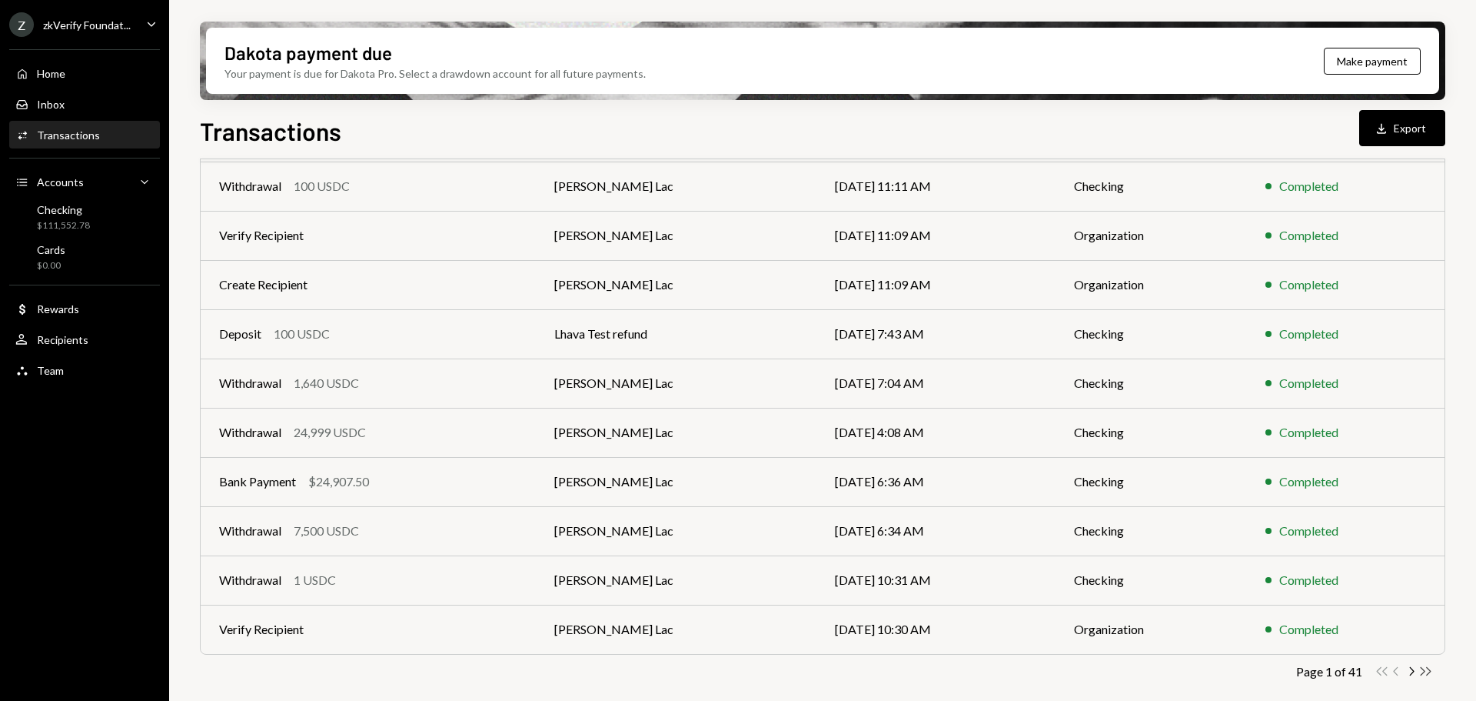
click at [1422, 673] on icon "Double Arrow Right" at bounding box center [1426, 671] width 15 height 15
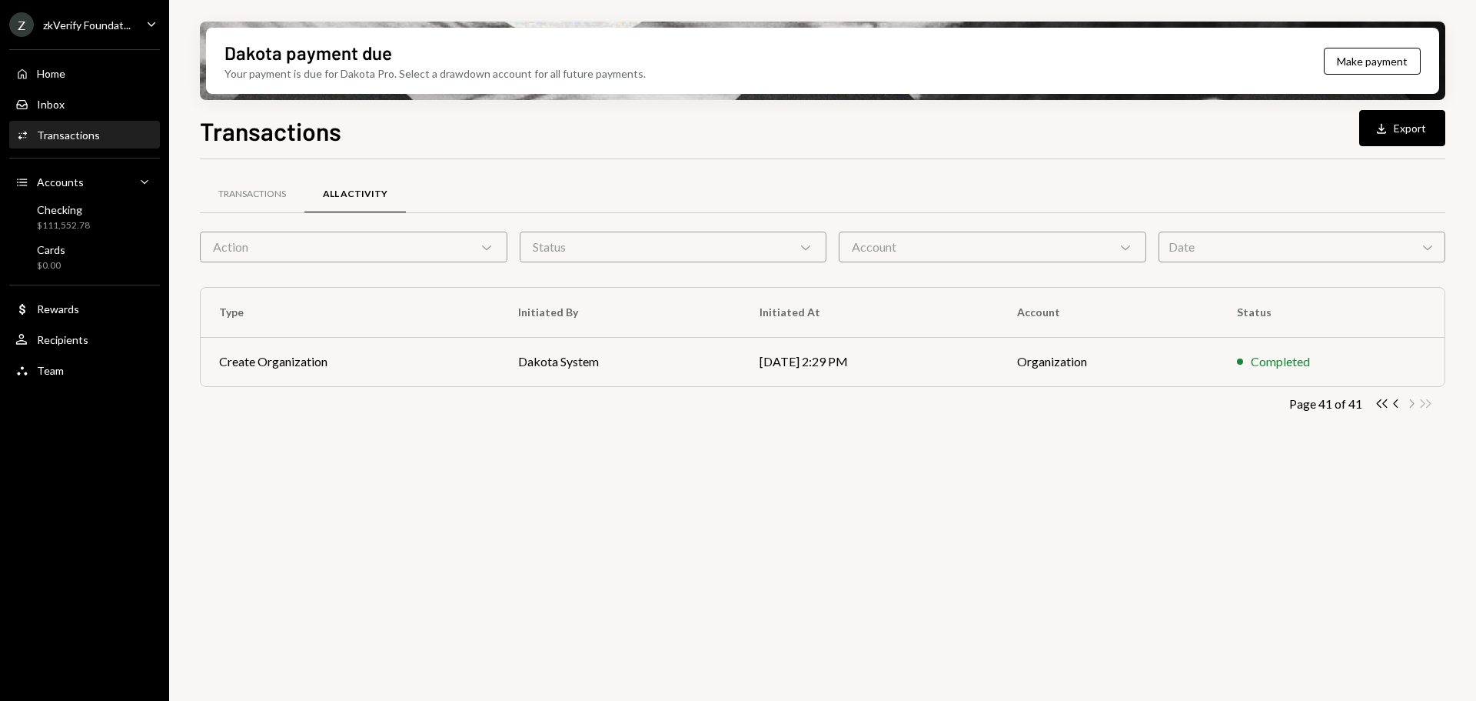
scroll to position [0, 0]
click at [1396, 406] on icon "Chevron Left" at bounding box center [1397, 403] width 15 height 15
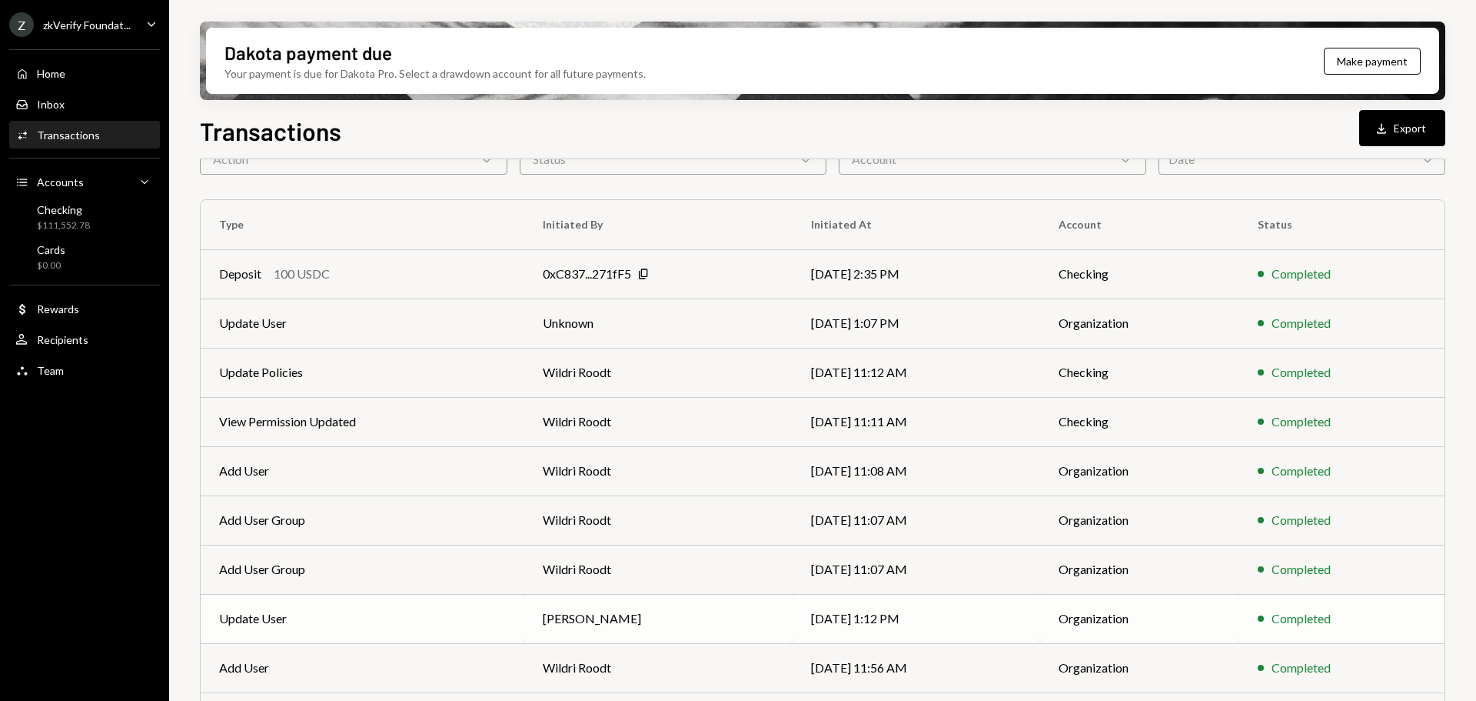
scroll to position [175, 0]
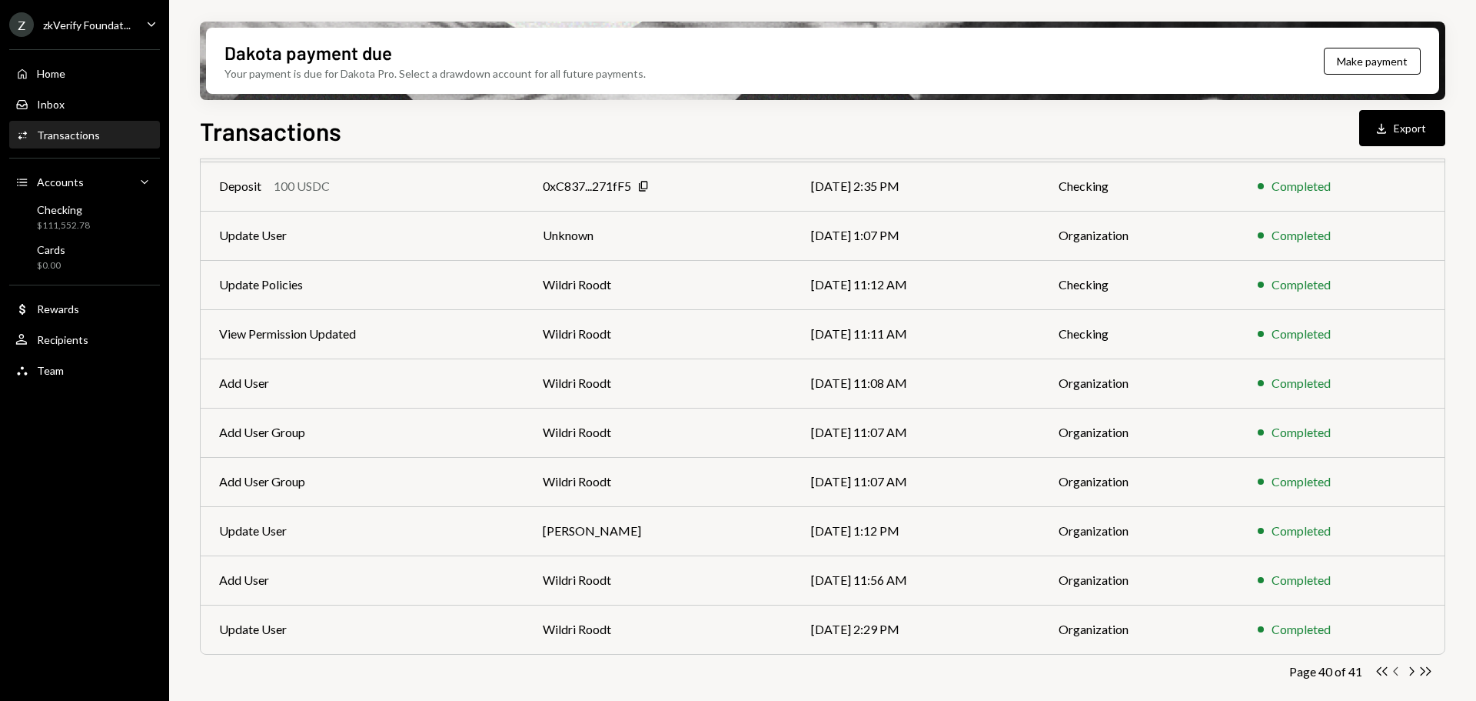
click at [1399, 671] on icon "Chevron Left" at bounding box center [1397, 671] width 15 height 15
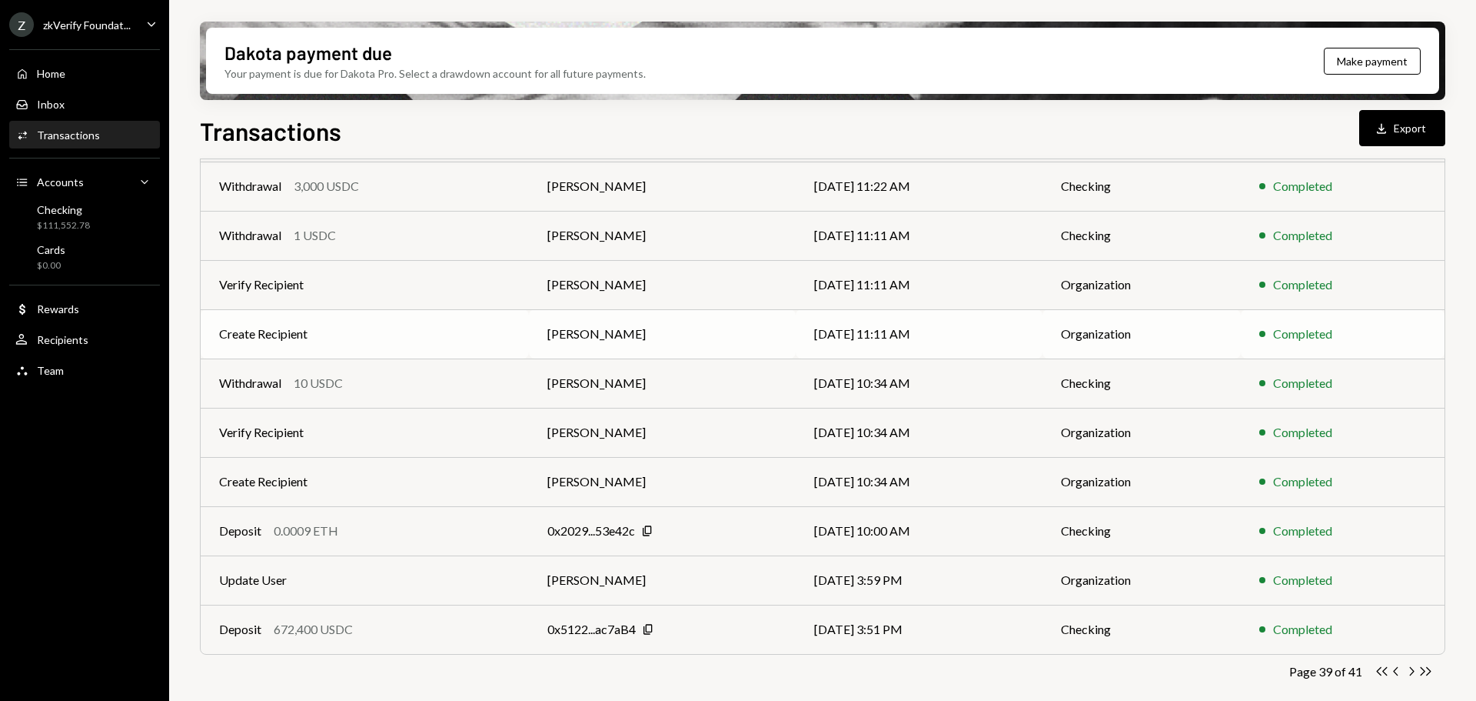
scroll to position [0, 0]
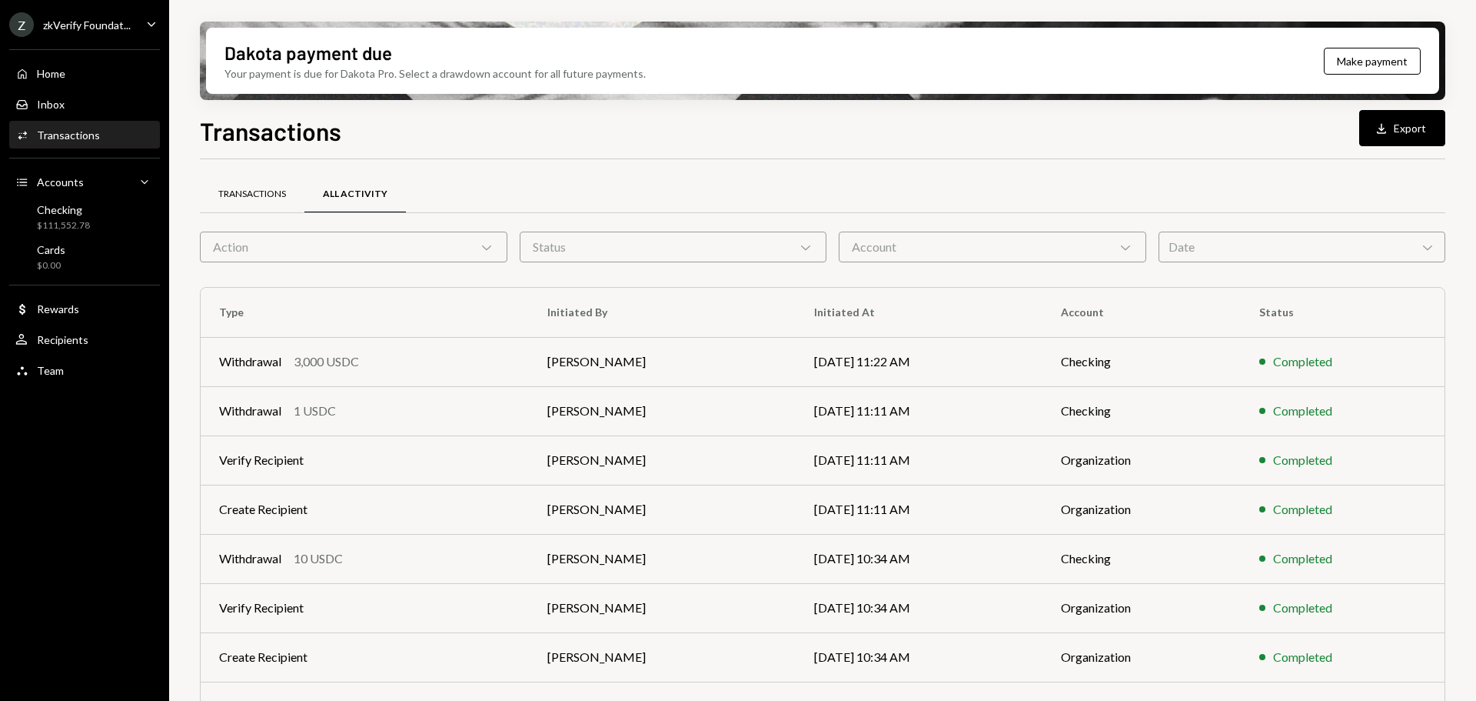
click at [252, 178] on div "Transactions" at bounding box center [252, 194] width 105 height 37
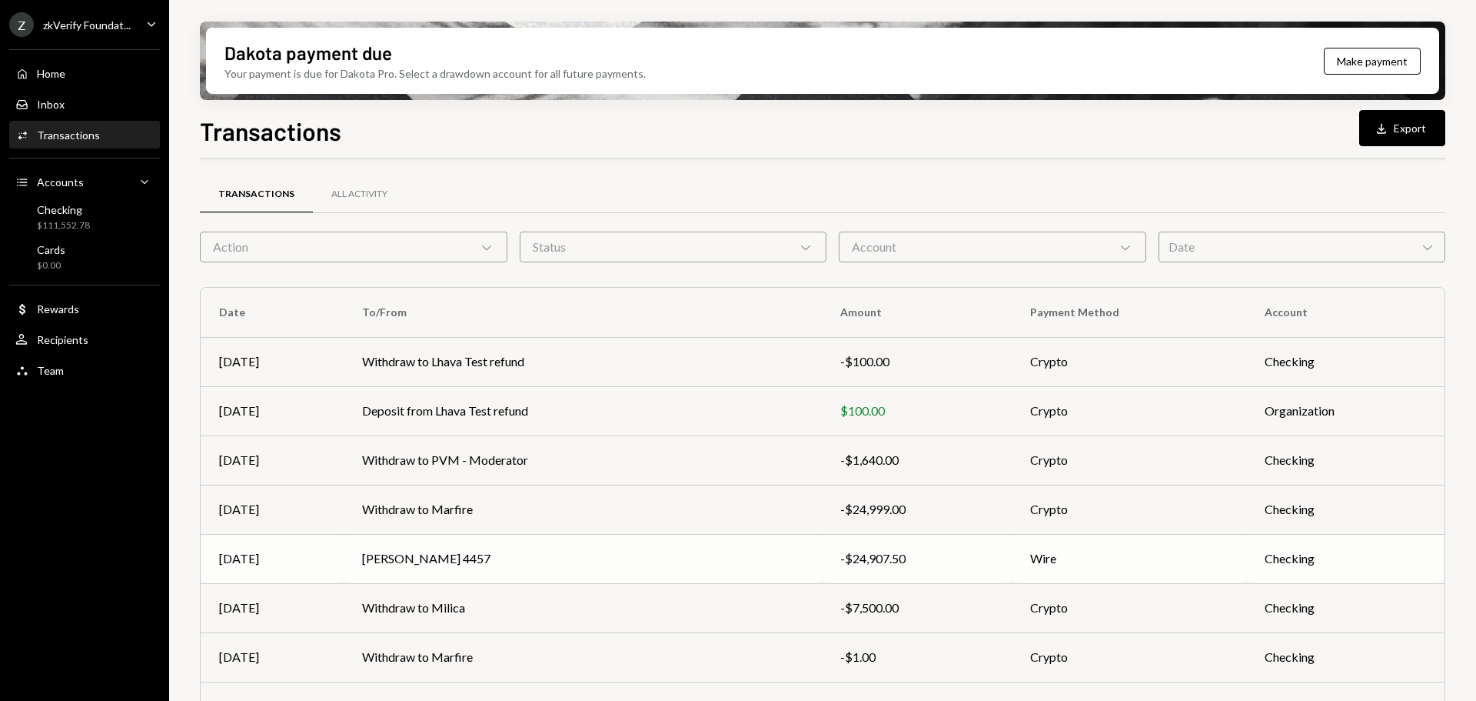
scroll to position [175, 0]
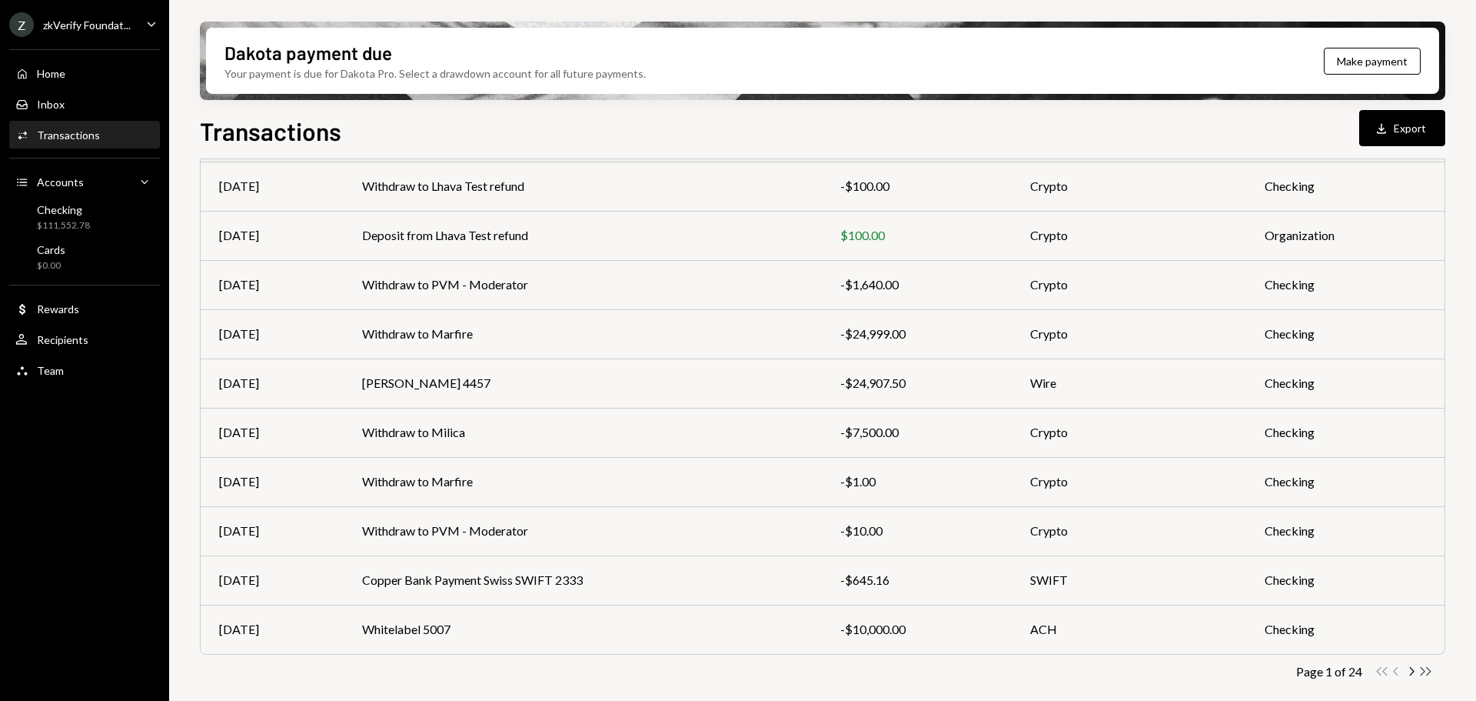
click at [1420, 675] on icon "Double Arrow Right" at bounding box center [1426, 671] width 15 height 15
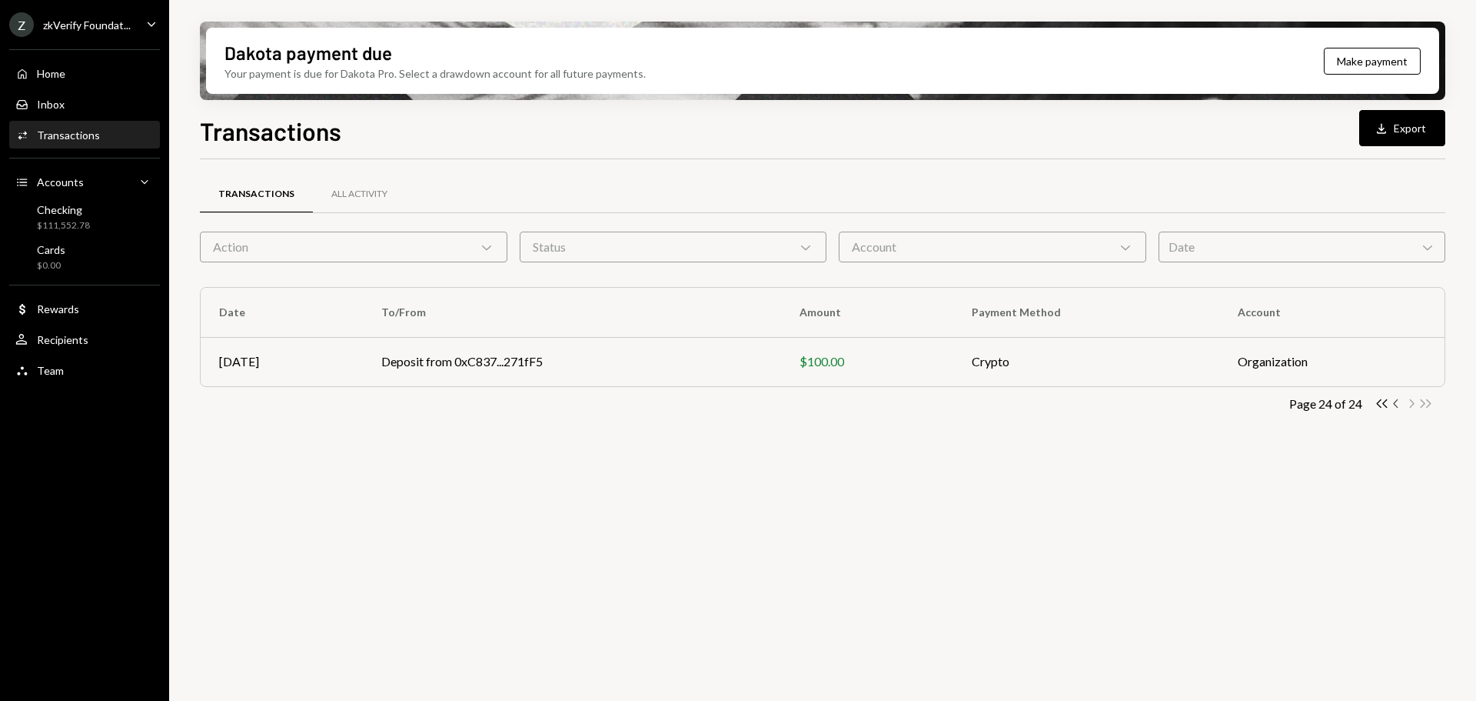
click at [1398, 404] on icon "Chevron Left" at bounding box center [1397, 403] width 15 height 15
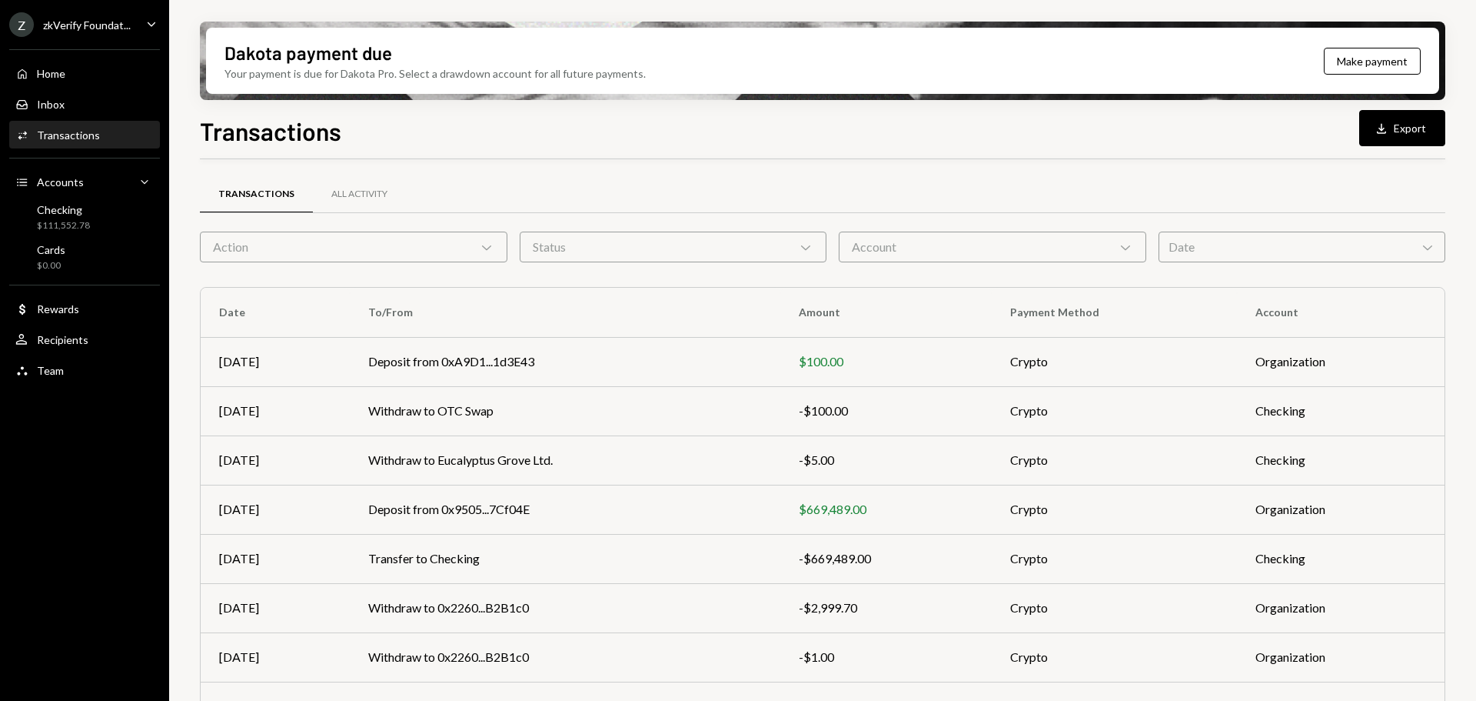
scroll to position [175, 0]
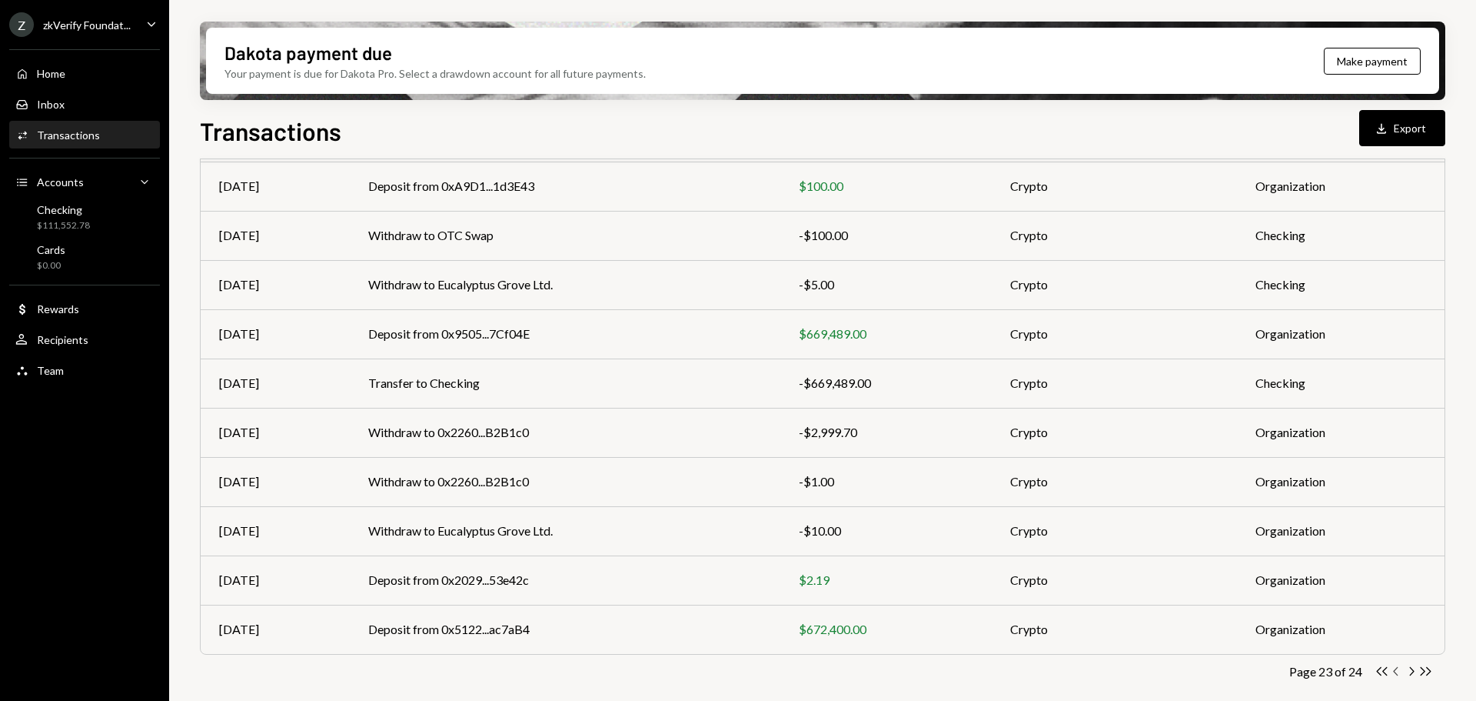
click at [1396, 674] on icon "Chevron Left" at bounding box center [1397, 671] width 15 height 15
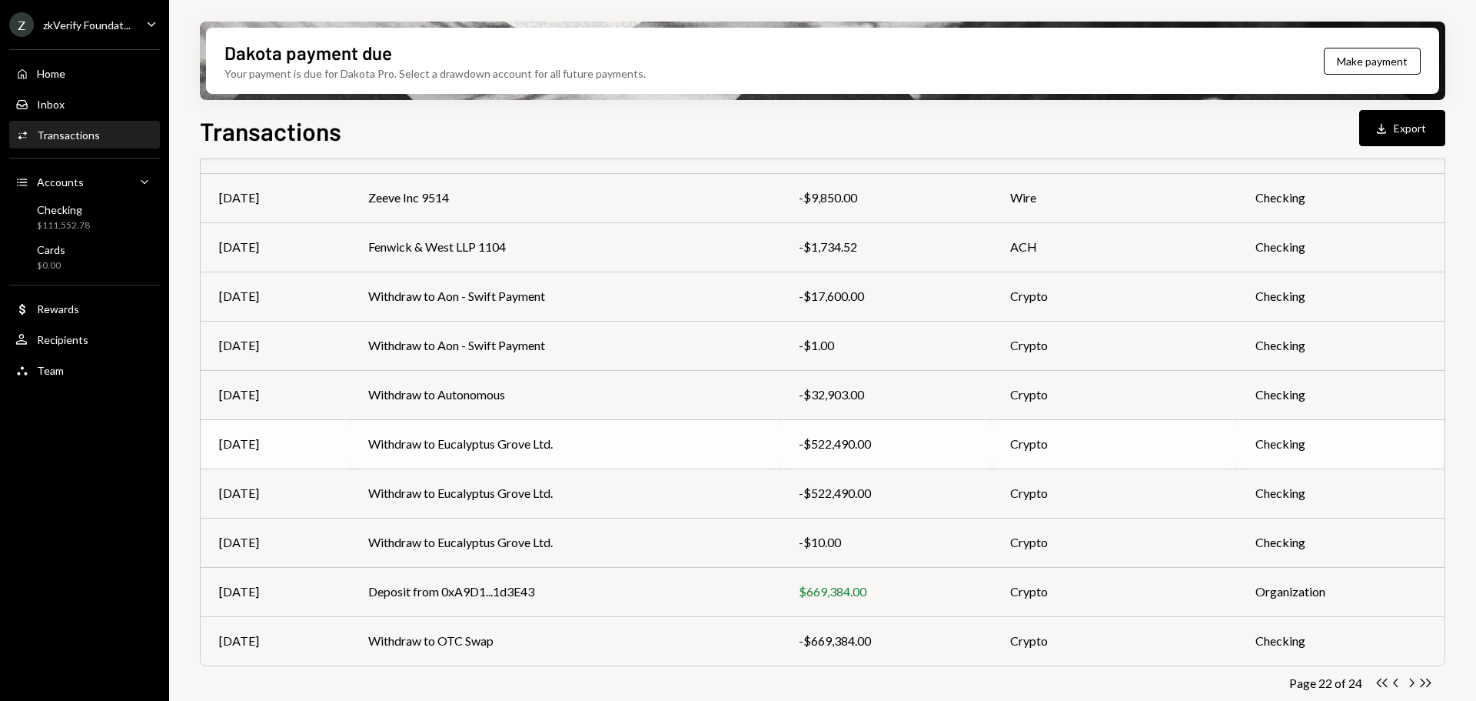
scroll to position [163, 0]
click at [844, 443] on div "-$522,490.00" at bounding box center [886, 444] width 175 height 18
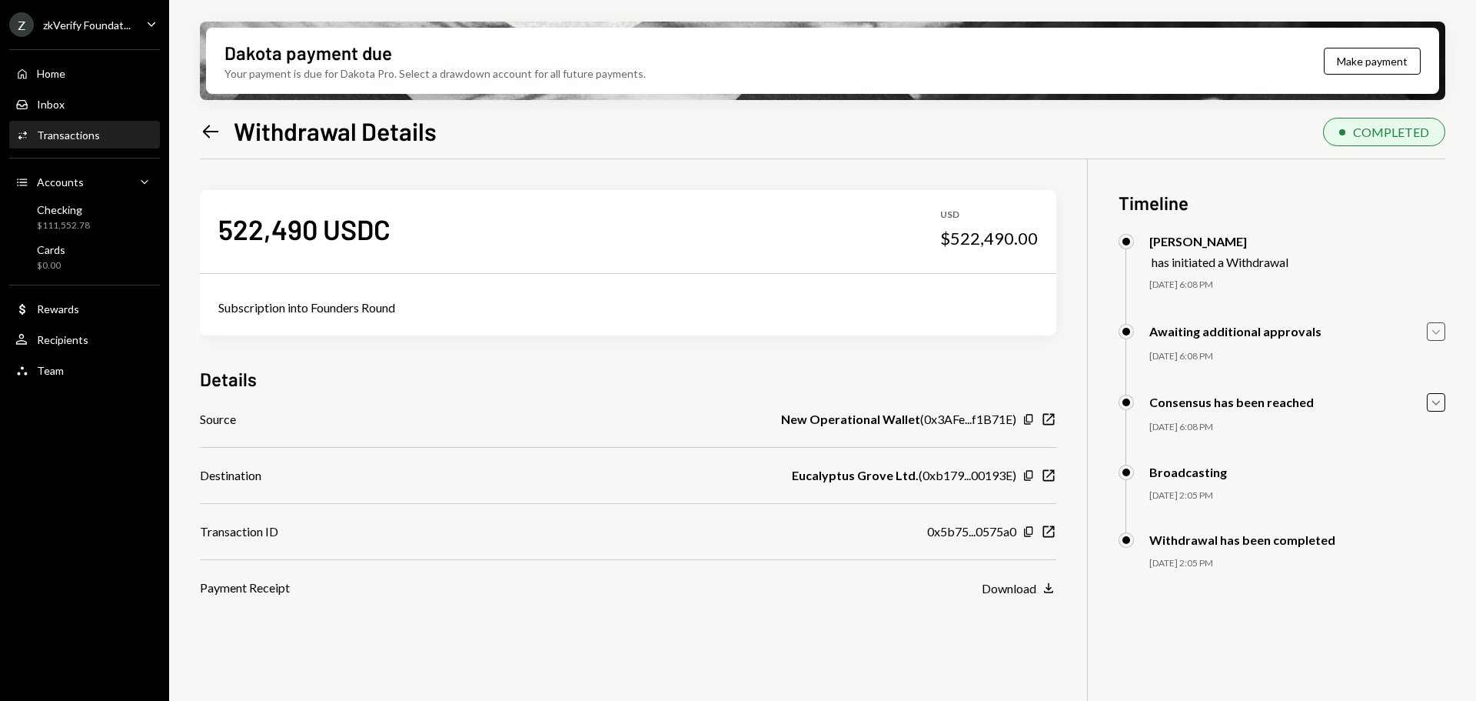
click at [1436, 331] on icon "Caret Down" at bounding box center [1436, 331] width 17 height 17
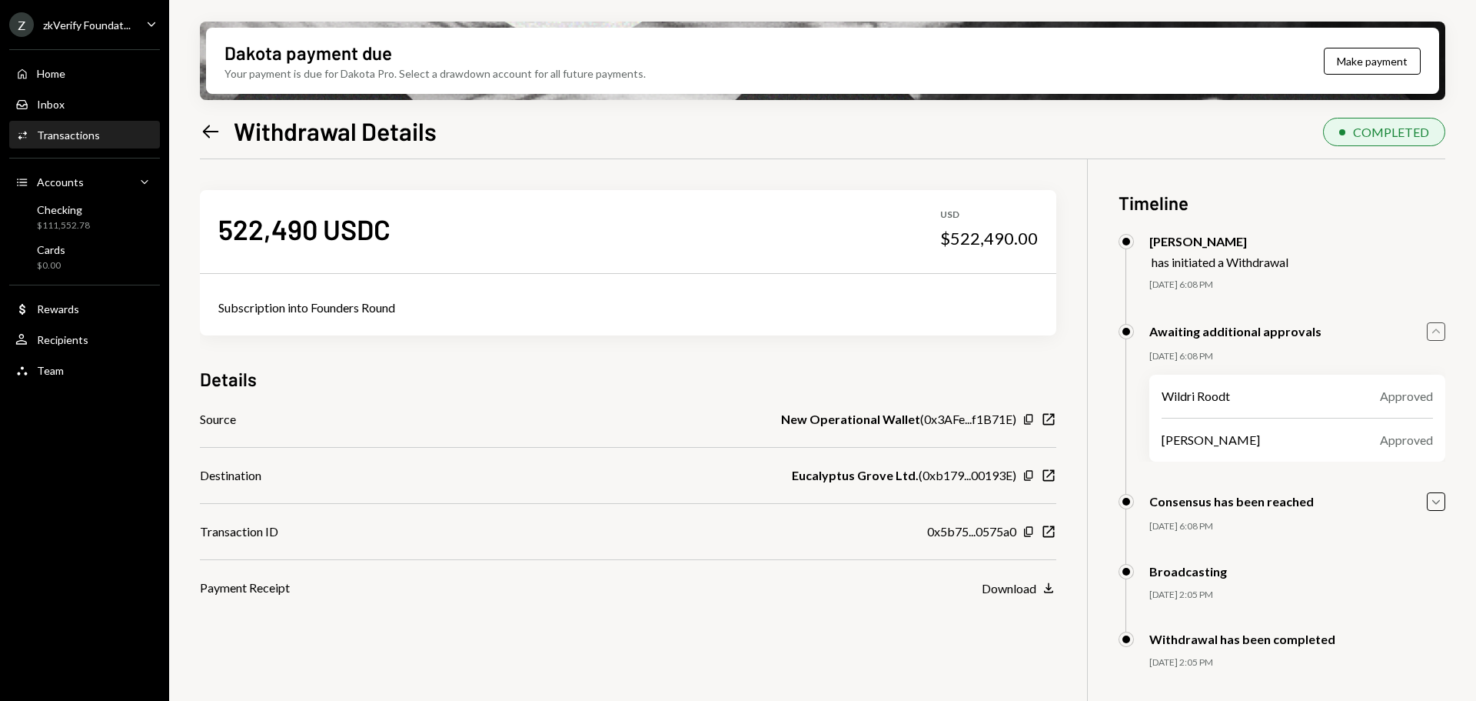
click at [1436, 331] on icon "Caret Up" at bounding box center [1436, 331] width 17 height 17
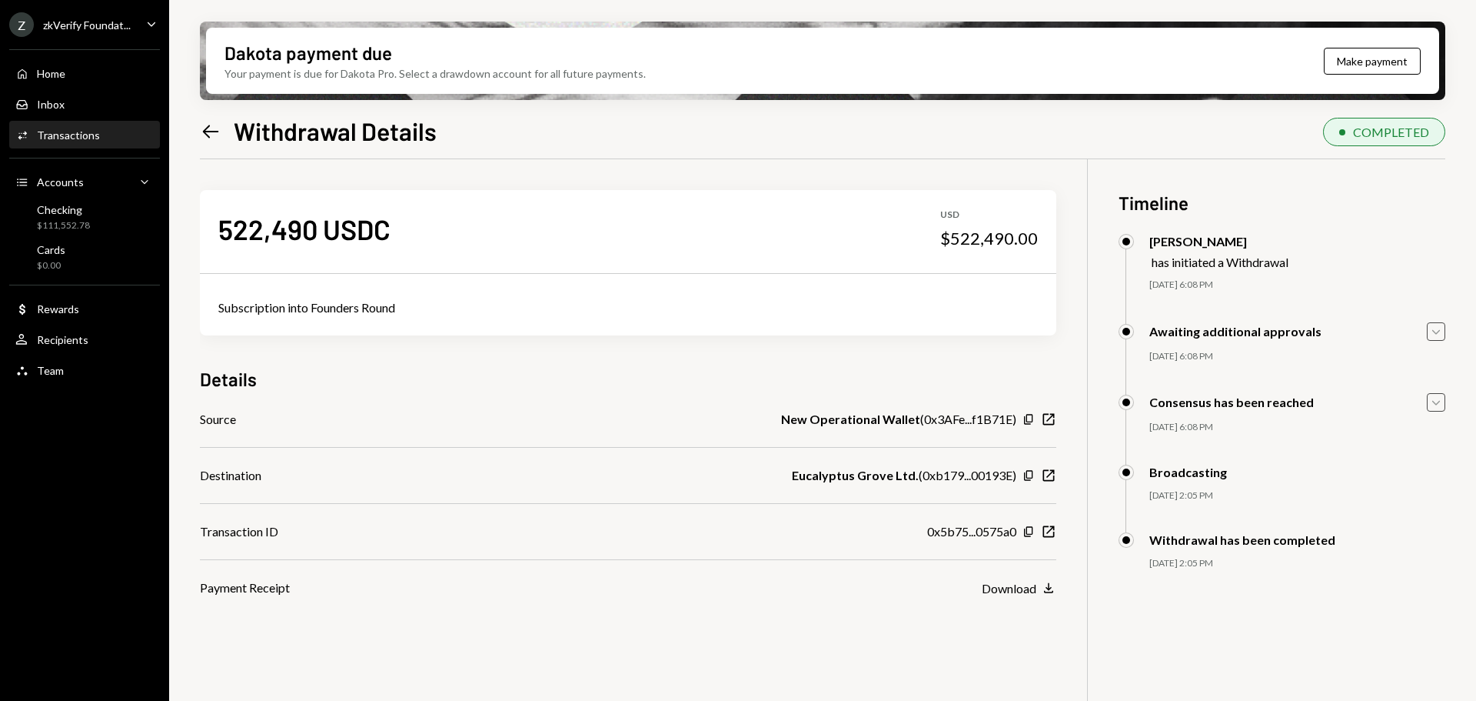
click at [1434, 402] on icon "button" at bounding box center [1437, 403] width 8 height 5
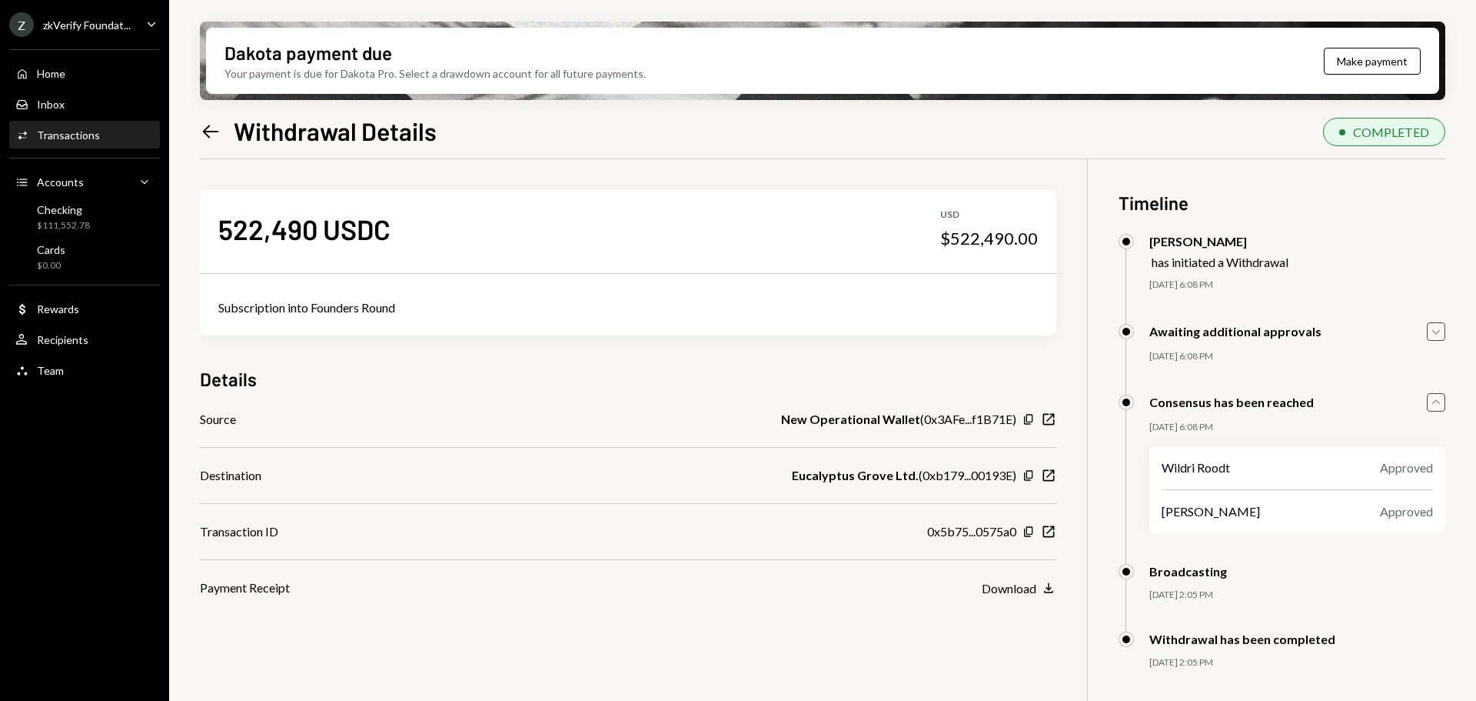
click at [1434, 402] on icon "button" at bounding box center [1437, 401] width 8 height 5
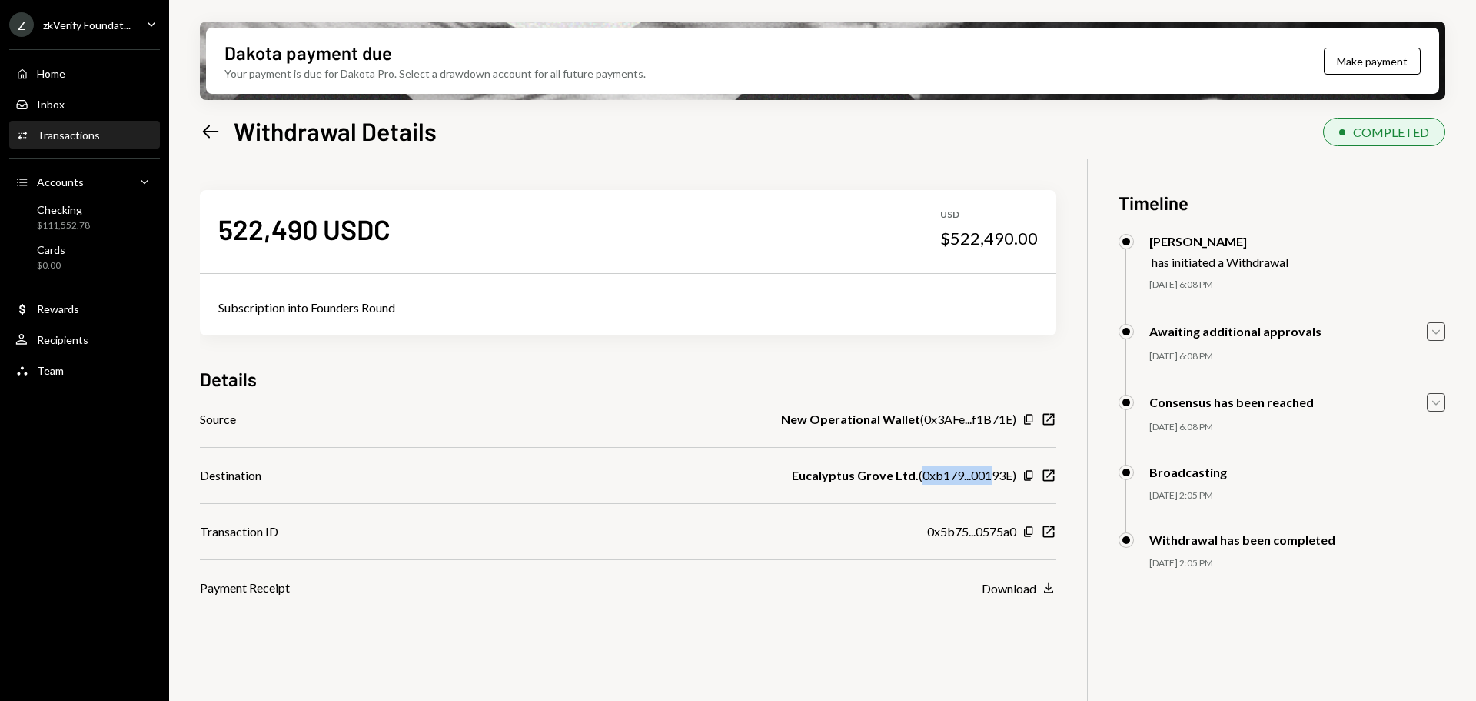
drag, startPoint x: 917, startPoint y: 478, endPoint x: 989, endPoint y: 478, distance: 72.3
click at [989, 478] on div "Eucalyptus Grove Ltd. ( 0xb179...00193E )" at bounding box center [904, 475] width 225 height 18
click at [201, 127] on icon "Left Arrow" at bounding box center [211, 132] width 22 height 22
